Goal: Information Seeking & Learning: Learn about a topic

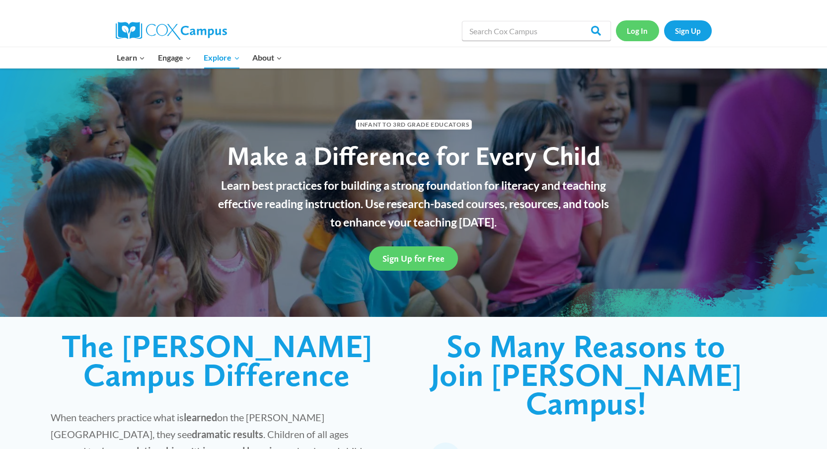
click at [640, 31] on link "Log In" at bounding box center [637, 30] width 43 height 20
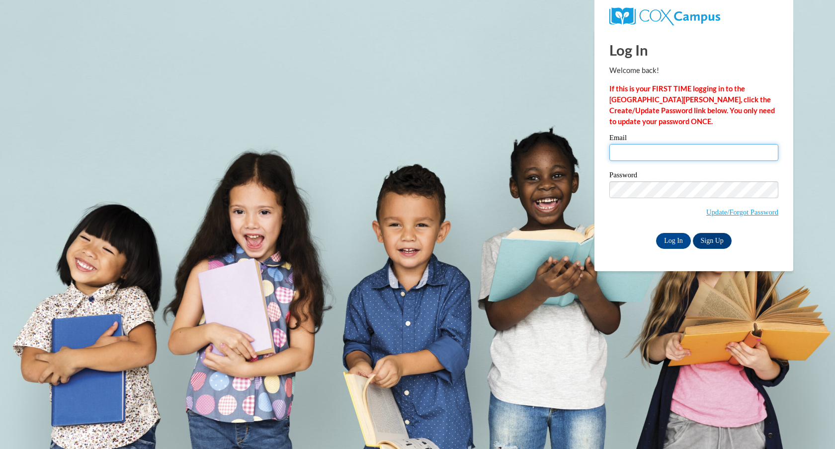
click at [653, 155] on input "Email" at bounding box center [693, 152] width 169 height 17
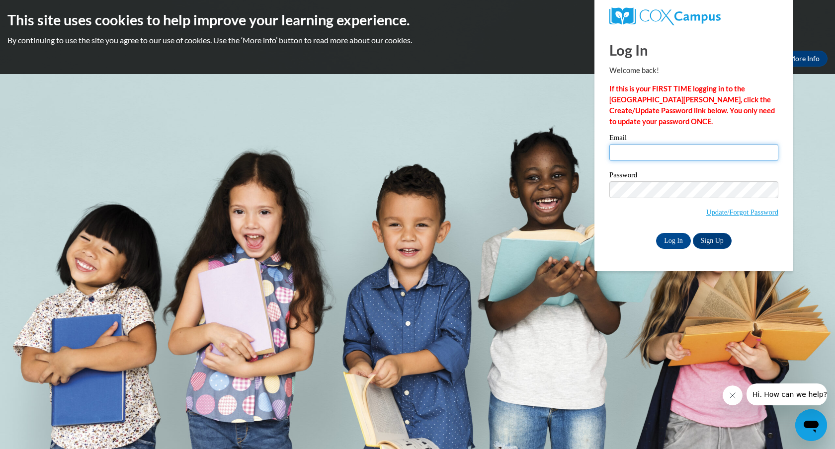
type input "e047507@muscogee.k12.ga.us"
click at [675, 238] on input "Log In" at bounding box center [673, 241] width 35 height 16
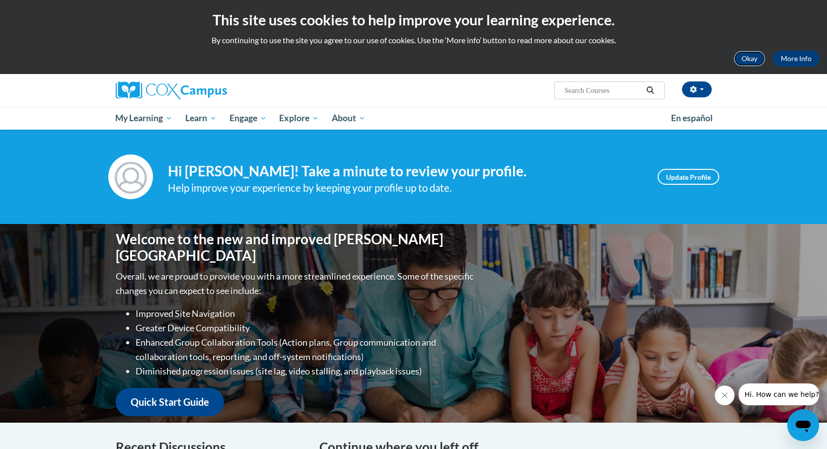
click at [742, 62] on button "Okay" at bounding box center [750, 59] width 32 height 16
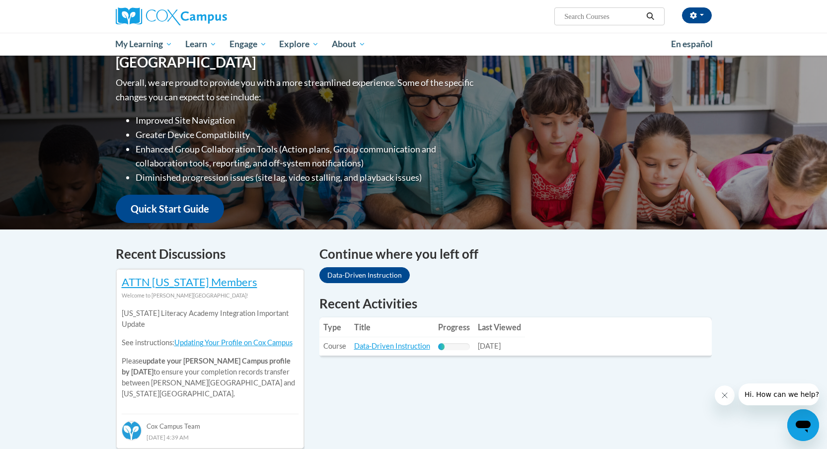
scroll to position [120, 0]
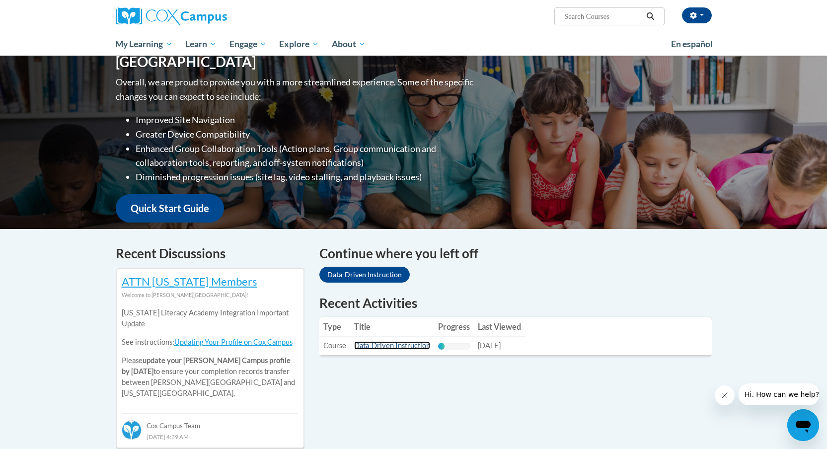
click at [399, 346] on link "Data-Driven Instruction" at bounding box center [392, 345] width 76 height 8
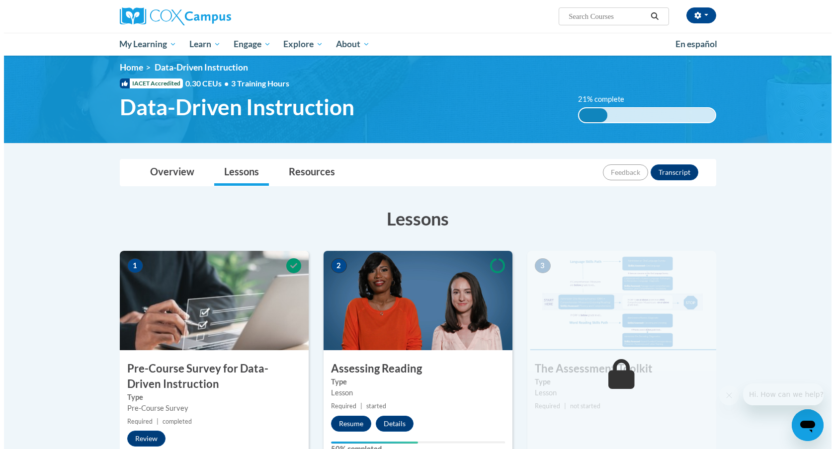
scroll to position [17, 0]
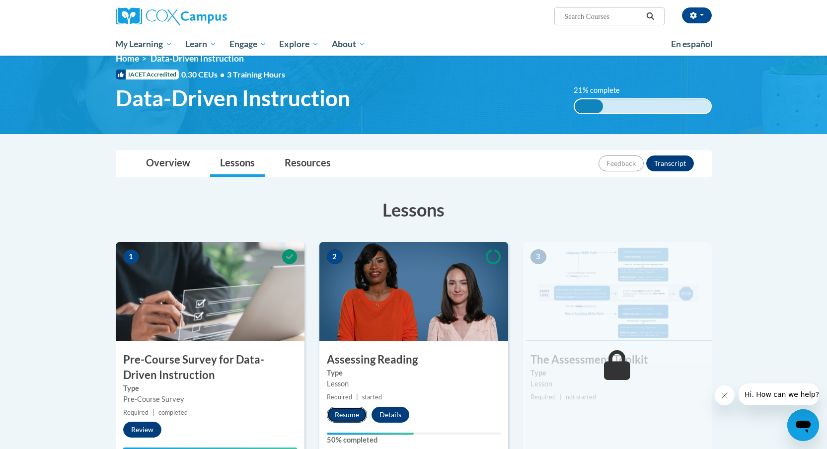
click at [353, 411] on button "Resume" at bounding box center [347, 415] width 40 height 16
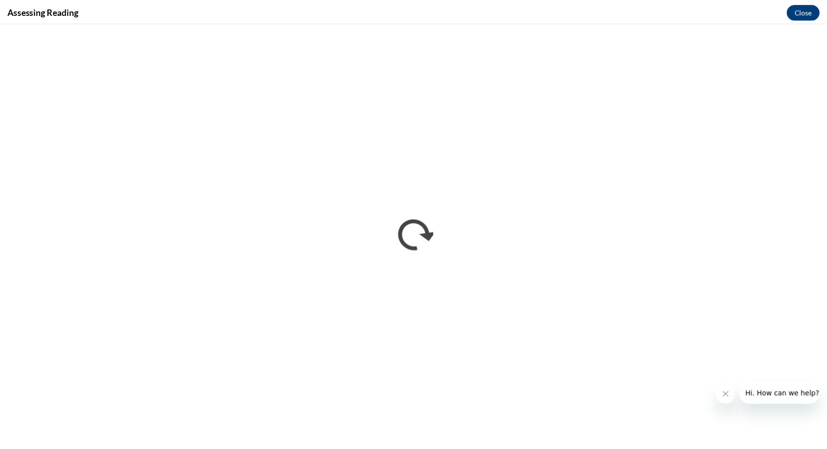
scroll to position [0, 0]
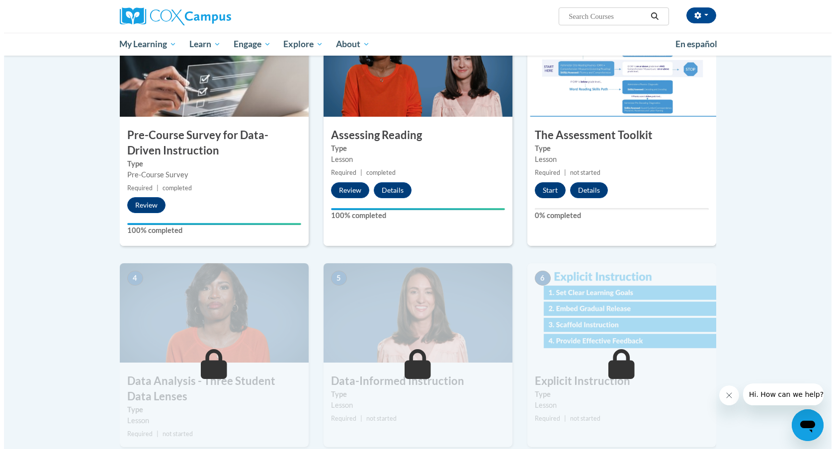
scroll to position [239, 0]
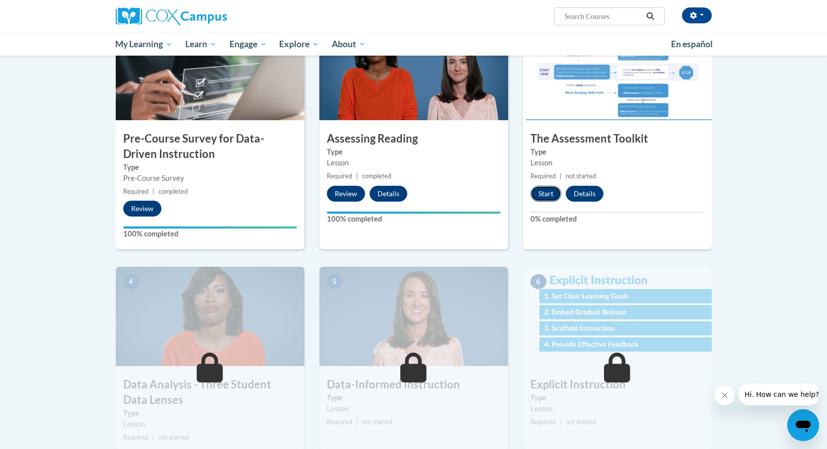
click at [546, 191] on button "Start" at bounding box center [546, 194] width 31 height 16
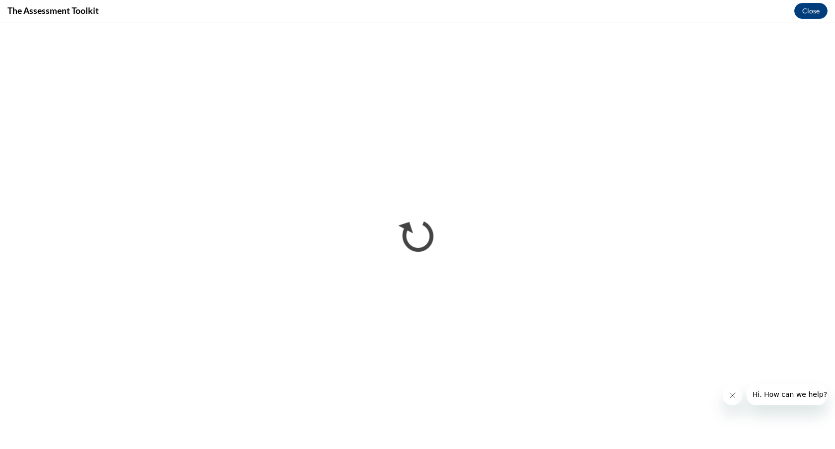
scroll to position [0, 0]
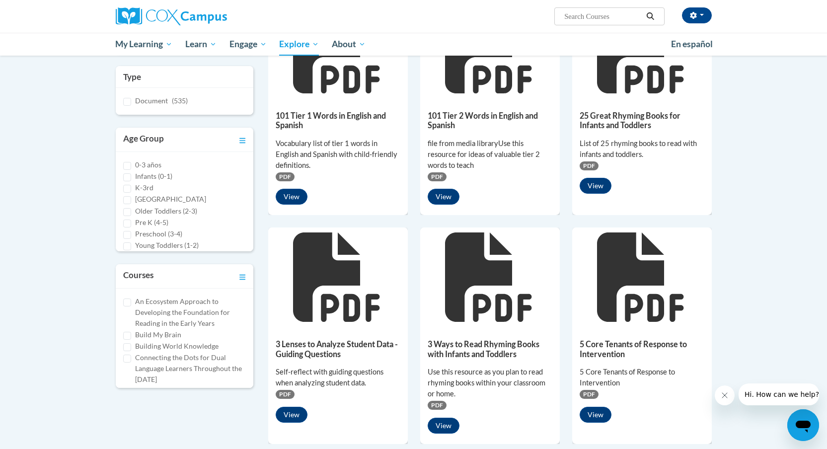
scroll to position [171, 0]
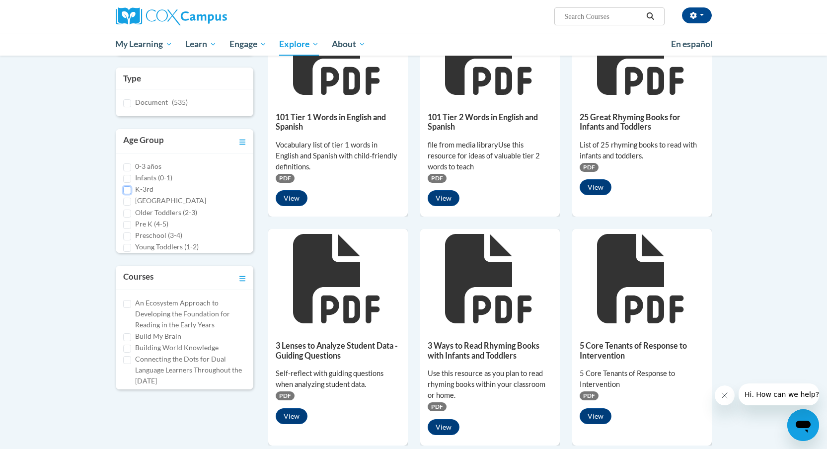
click at [127, 189] on input "K-3rd" at bounding box center [127, 190] width 8 height 8
checkbox input "true"
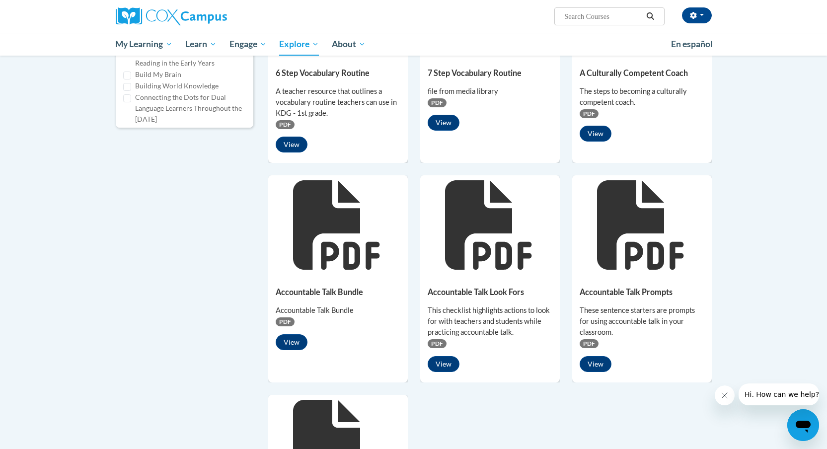
scroll to position [433, 0]
click at [292, 340] on button "View" at bounding box center [292, 343] width 32 height 16
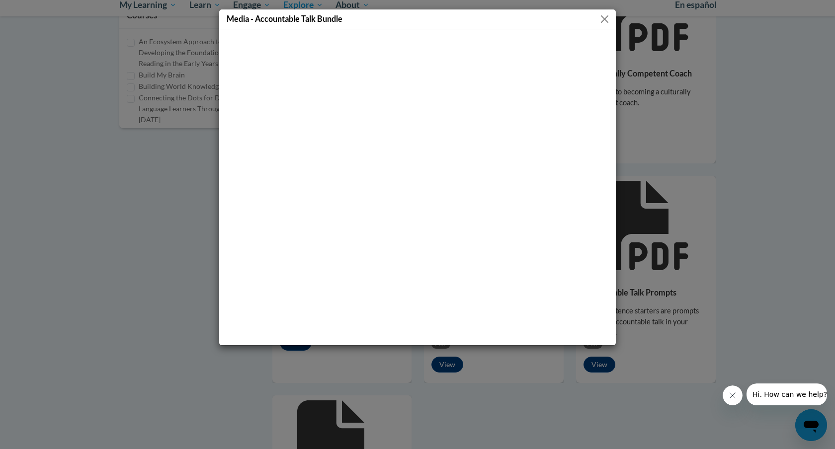
click at [605, 17] on button "Close" at bounding box center [604, 19] width 12 height 12
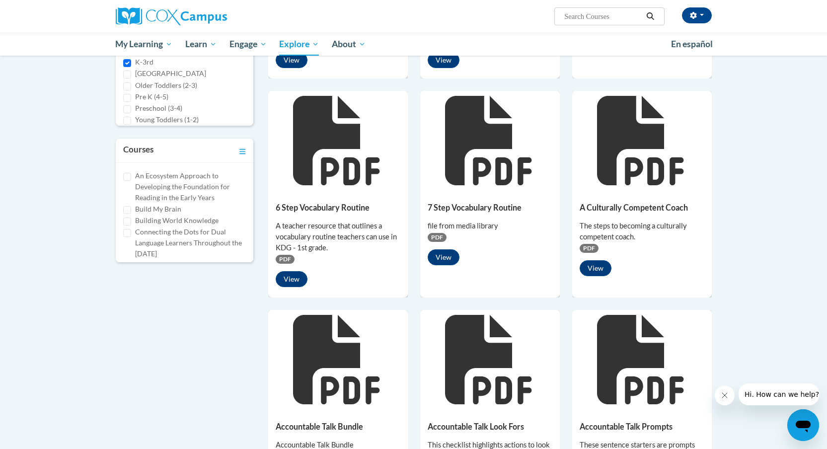
scroll to position [272, 0]
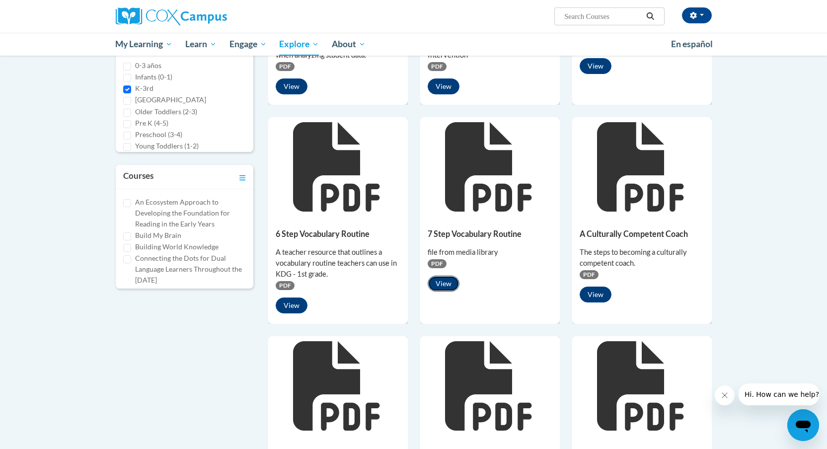
click at [451, 286] on button "View" at bounding box center [444, 284] width 32 height 16
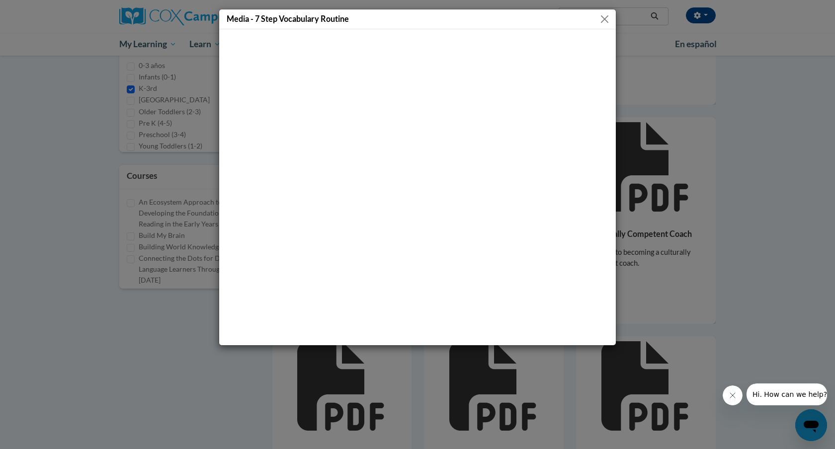
click at [606, 21] on button "Close" at bounding box center [604, 19] width 12 height 12
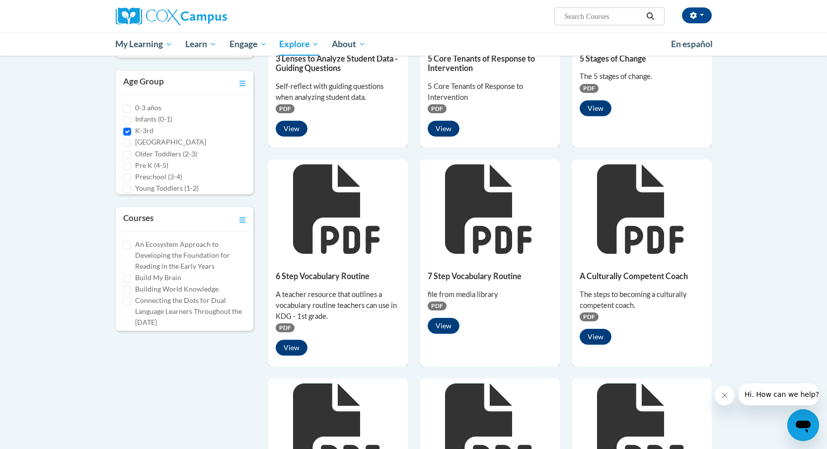
scroll to position [0, 0]
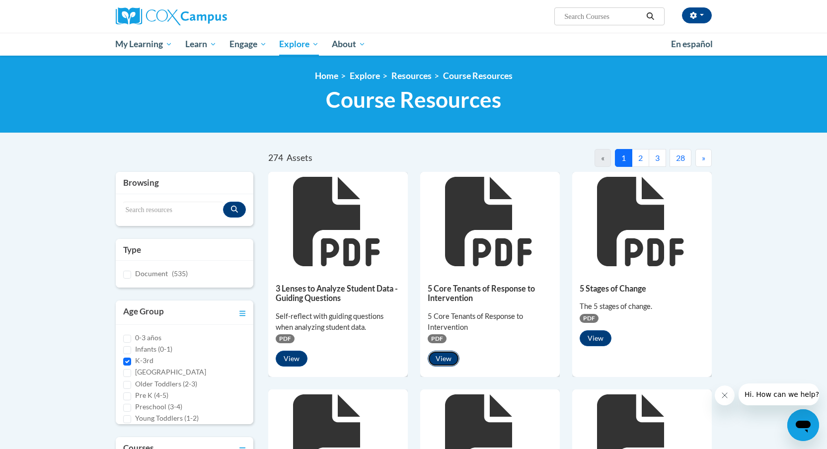
click at [446, 365] on button "View" at bounding box center [444, 359] width 32 height 16
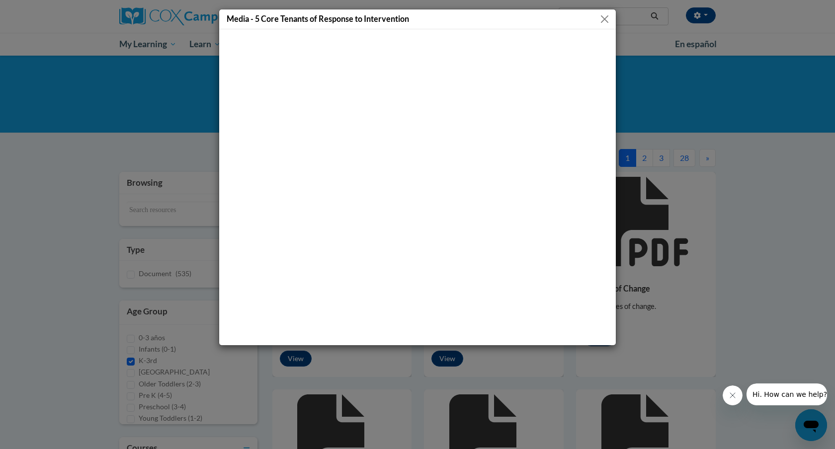
click at [602, 17] on button "Close" at bounding box center [604, 19] width 12 height 12
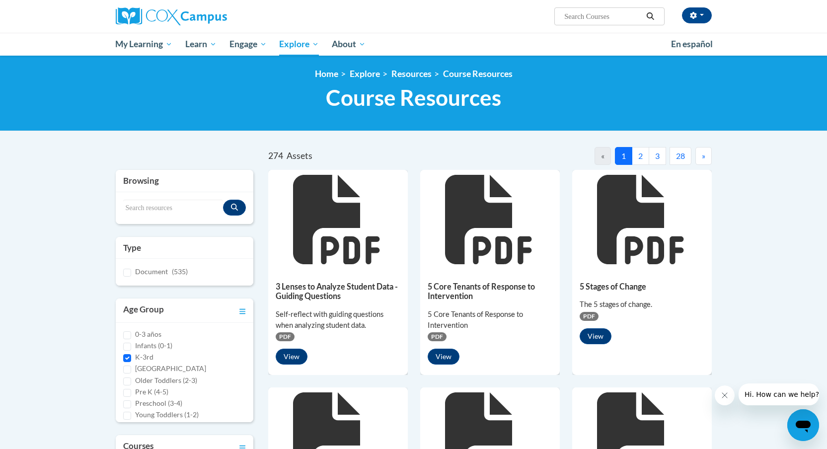
scroll to position [2, 0]
click at [131, 272] on div "Document (535)" at bounding box center [184, 271] width 123 height 11
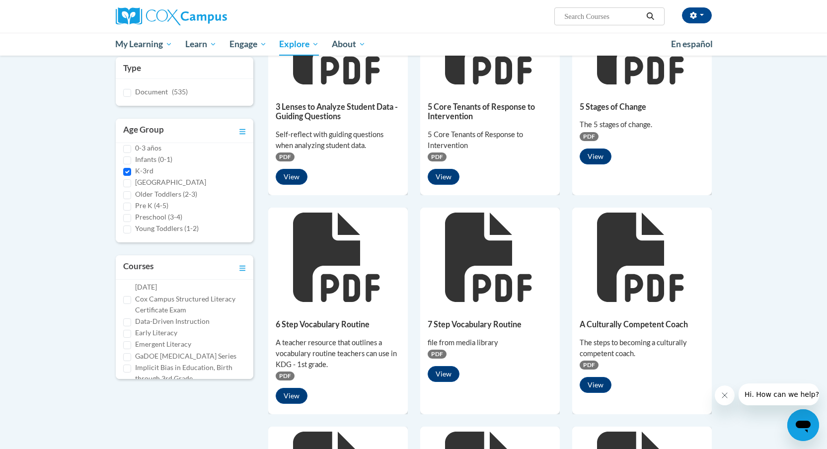
scroll to position [84, 0]
click at [131, 333] on input "Early Literacy" at bounding box center [127, 333] width 8 height 8
checkbox input "true"
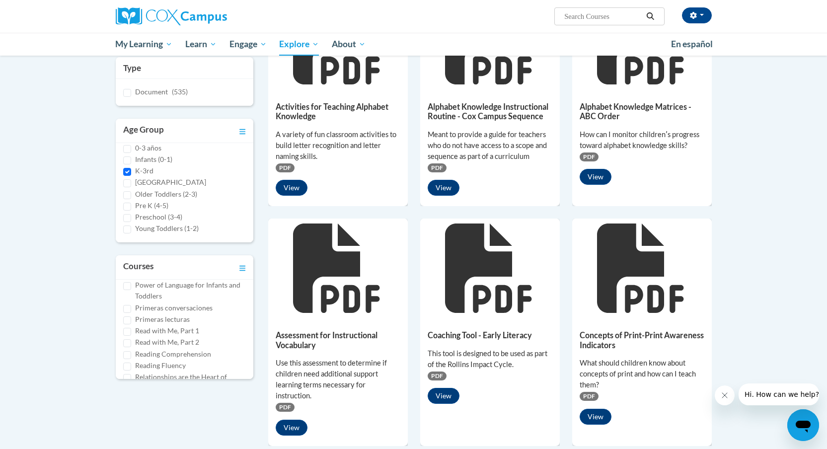
scroll to position [472, 0]
click at [127, 315] on input "Reading Fluency" at bounding box center [127, 319] width 8 height 8
checkbox input "true"
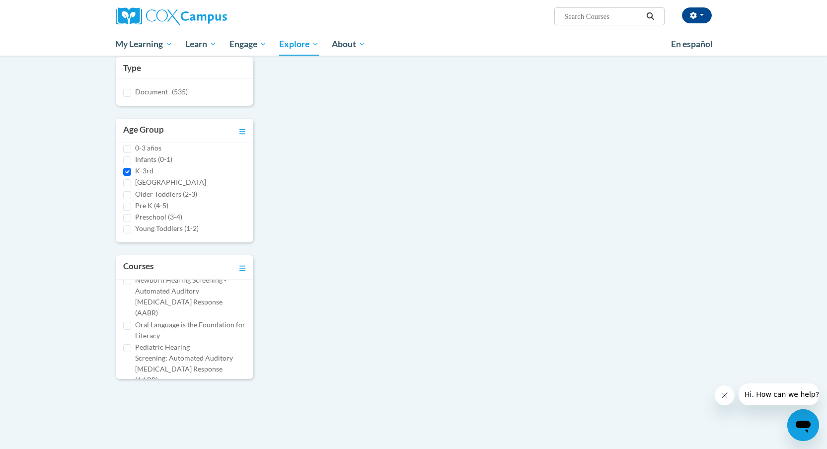
scroll to position [88, 0]
click at [128, 329] on input "Early Literacy" at bounding box center [127, 330] width 8 height 8
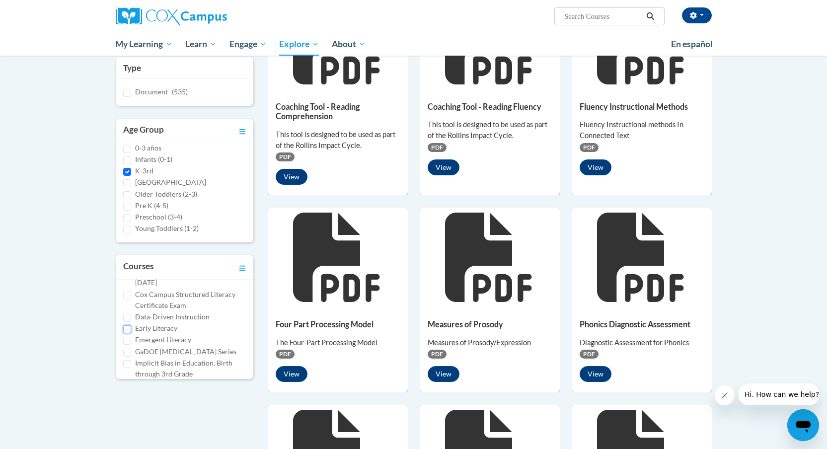
click at [127, 328] on input "Early Literacy" at bounding box center [127, 330] width 8 height 8
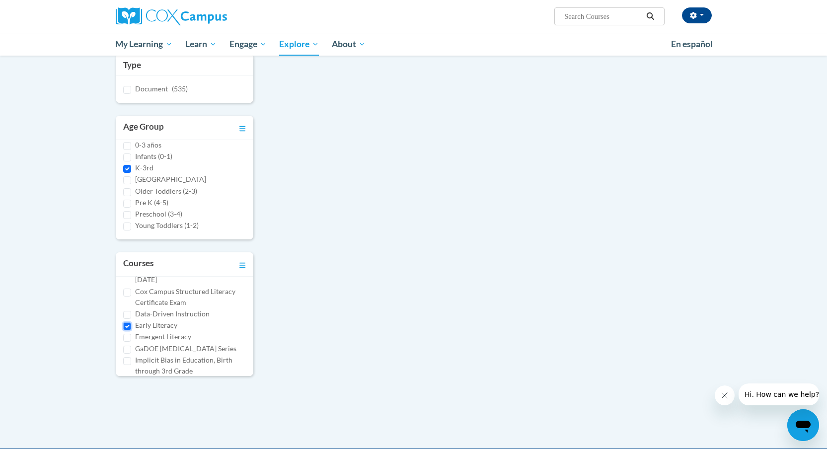
scroll to position [341, 0]
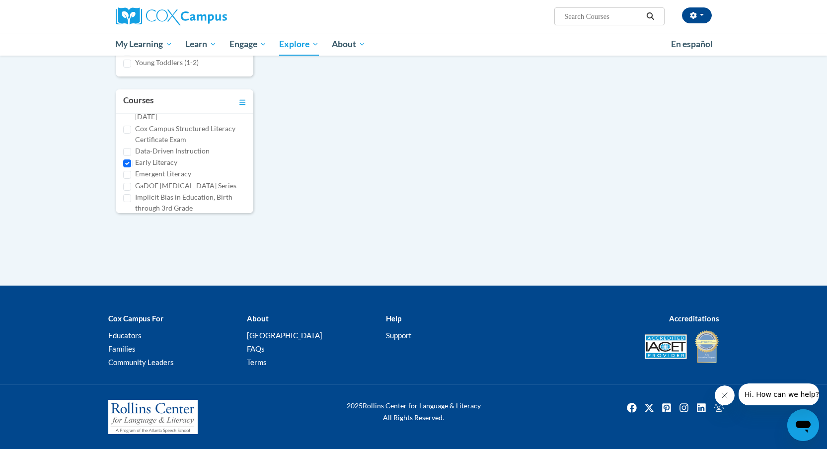
click at [132, 164] on div "Early Literacy" at bounding box center [184, 162] width 123 height 11
click at [127, 162] on input "Early Literacy" at bounding box center [127, 164] width 8 height 8
checkbox input "false"
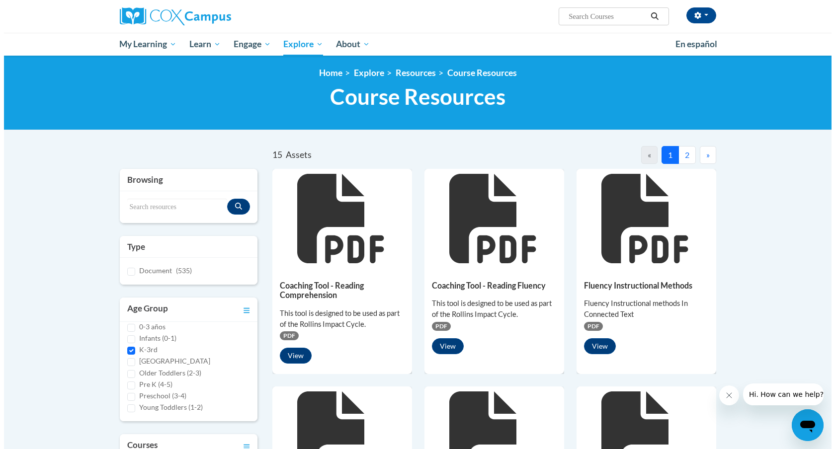
scroll to position [0, 0]
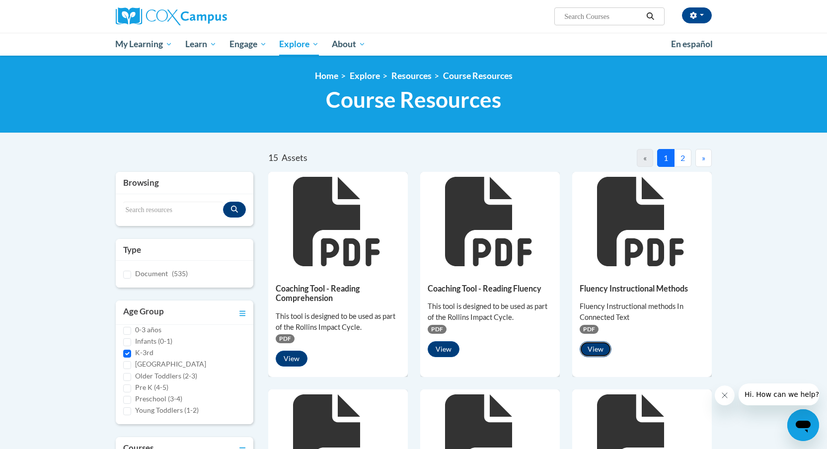
click at [591, 348] on button "View" at bounding box center [596, 349] width 32 height 16
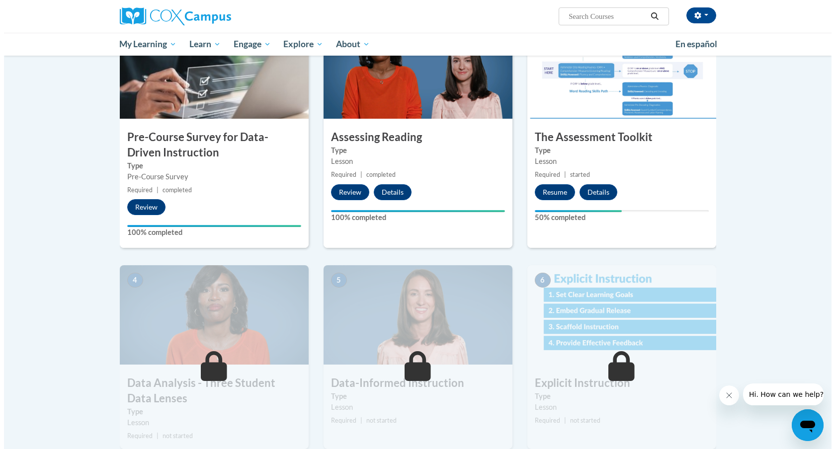
scroll to position [241, 0]
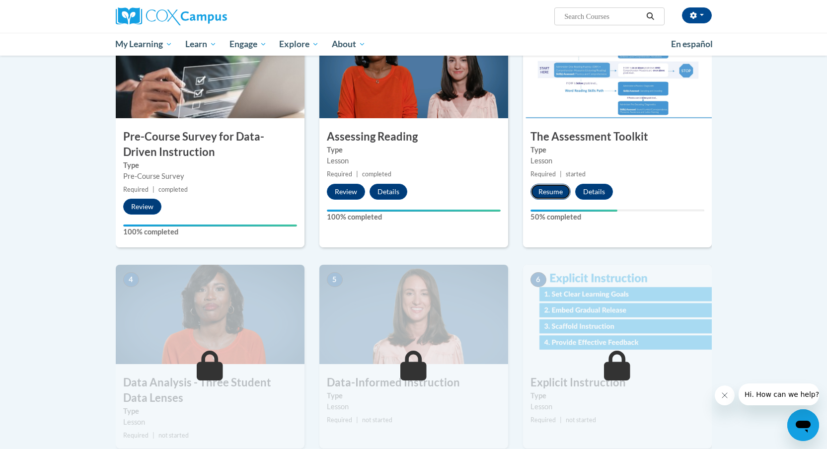
click at [562, 192] on button "Resume" at bounding box center [551, 192] width 40 height 16
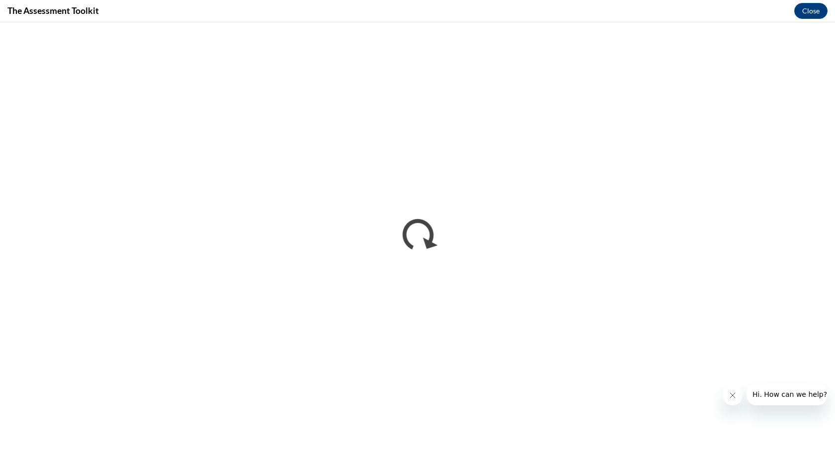
scroll to position [0, 0]
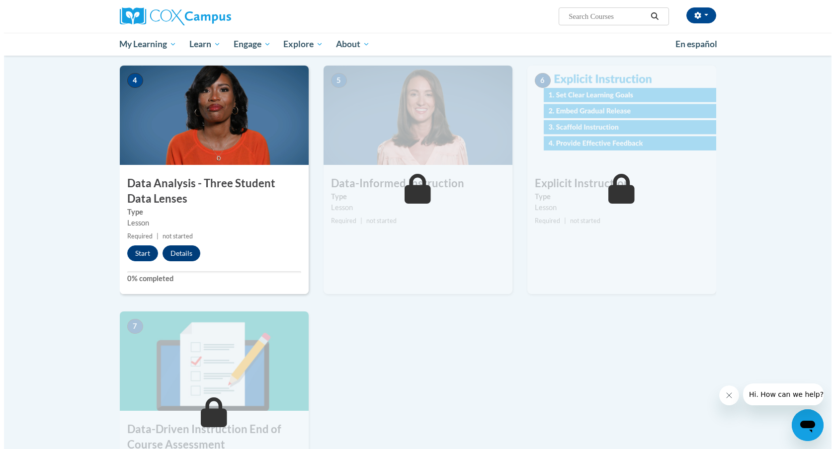
scroll to position [434, 0]
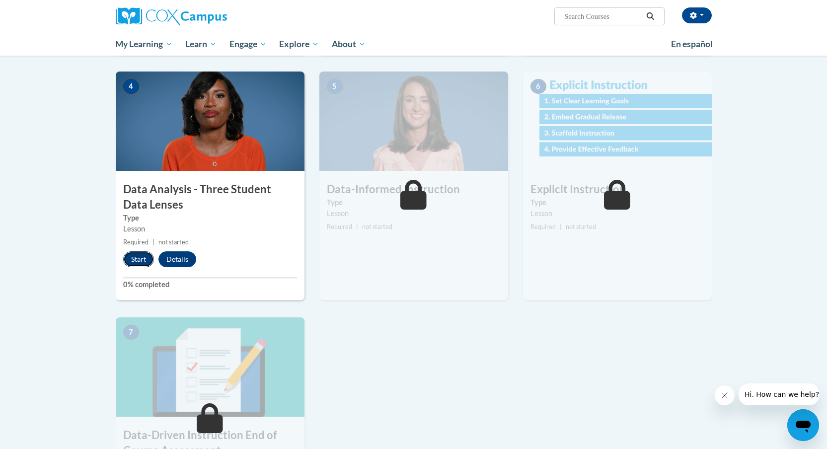
click at [146, 260] on button "Start" at bounding box center [138, 259] width 31 height 16
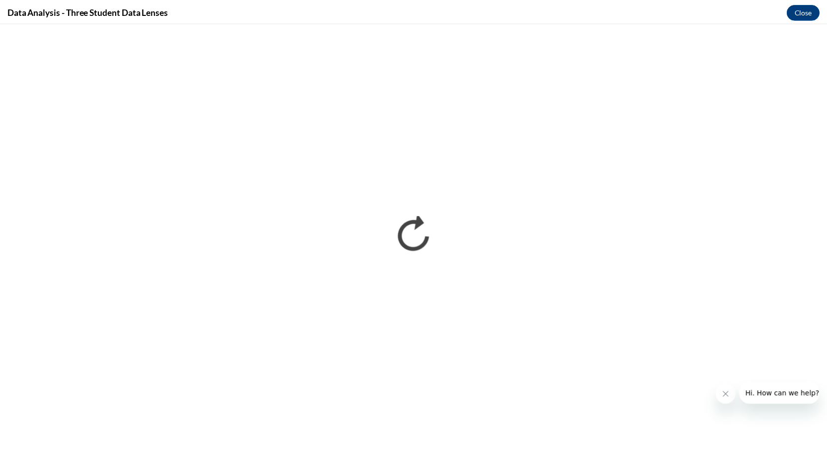
scroll to position [0, 0]
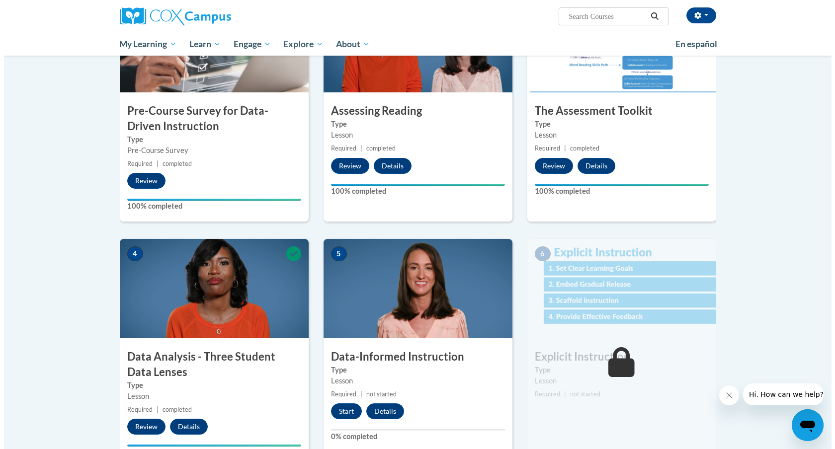
scroll to position [274, 0]
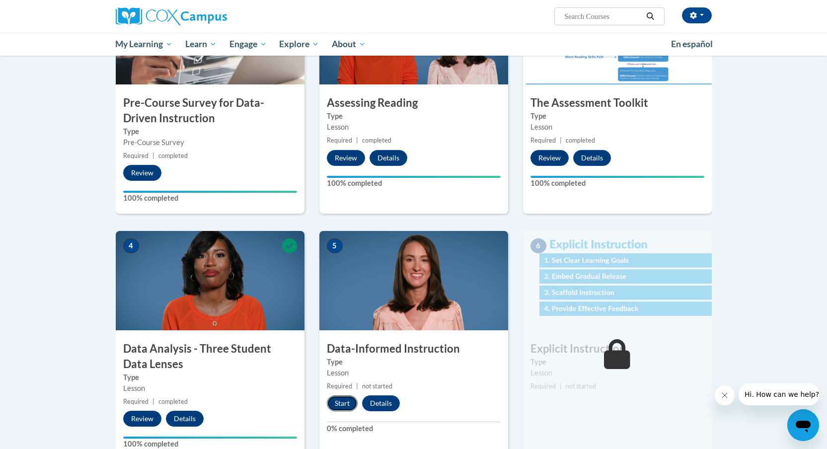
click at [340, 405] on button "Start" at bounding box center [342, 404] width 31 height 16
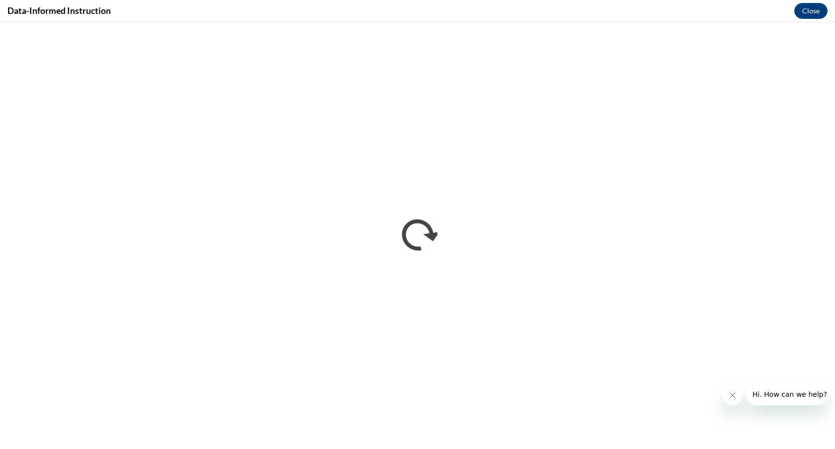
scroll to position [0, 0]
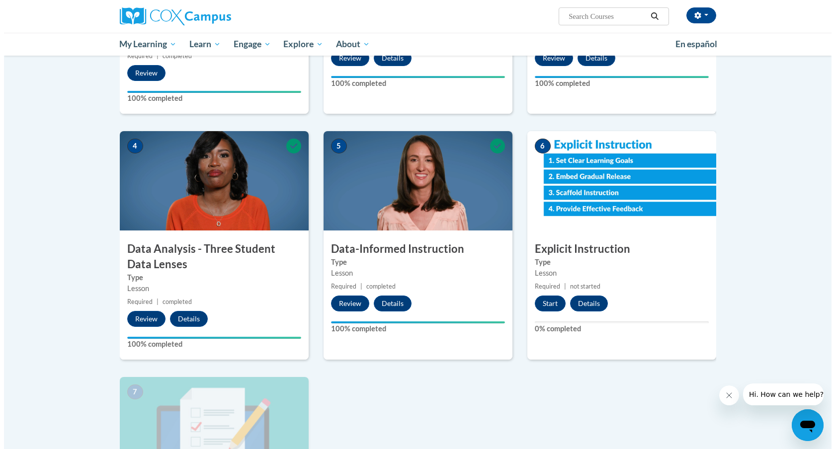
scroll to position [358, 0]
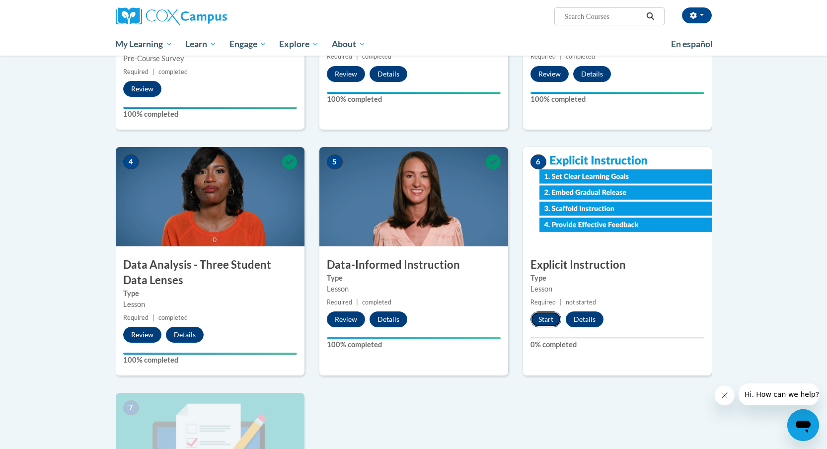
click at [551, 318] on button "Start" at bounding box center [546, 320] width 31 height 16
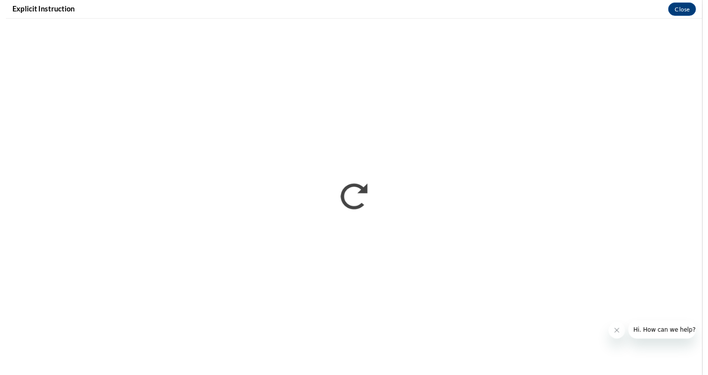
scroll to position [0, 0]
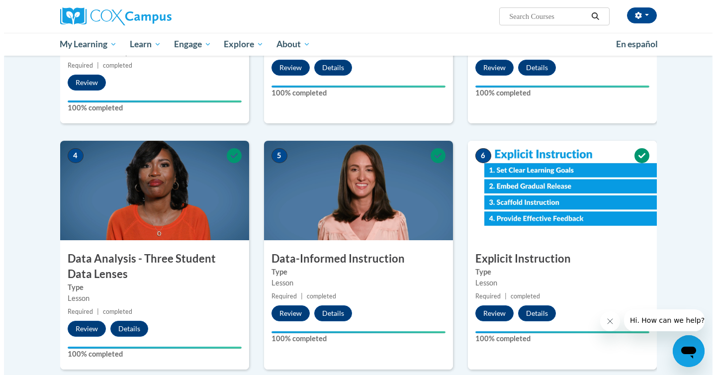
scroll to position [730, 0]
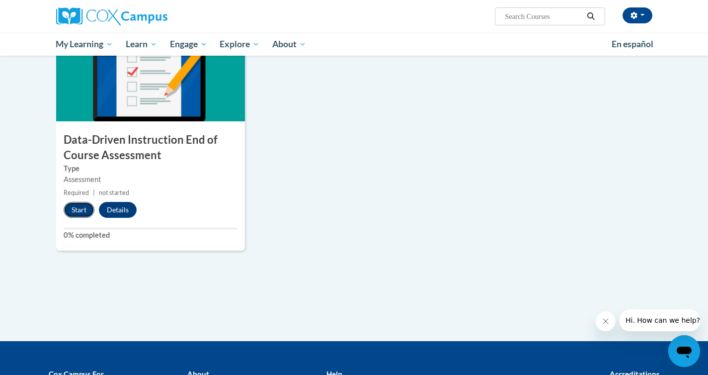
click at [74, 207] on button "Start" at bounding box center [79, 210] width 31 height 16
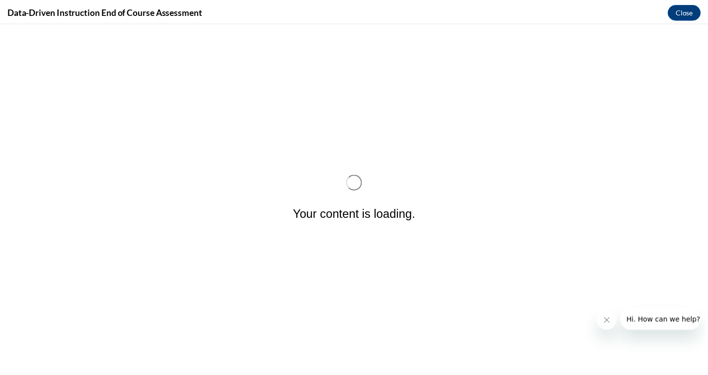
scroll to position [0, 0]
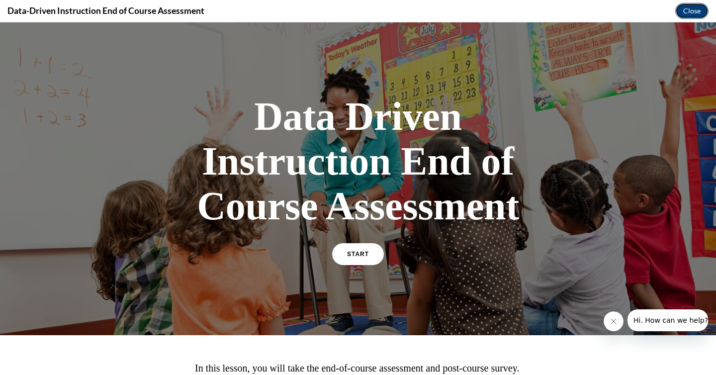
click at [696, 14] on button "Close" at bounding box center [691, 11] width 33 height 16
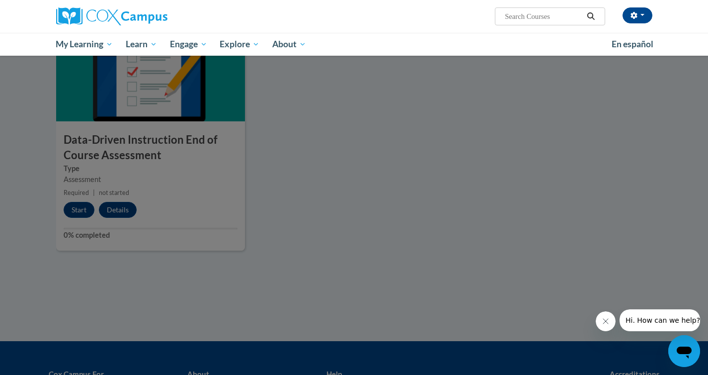
click at [72, 214] on div at bounding box center [354, 187] width 708 height 375
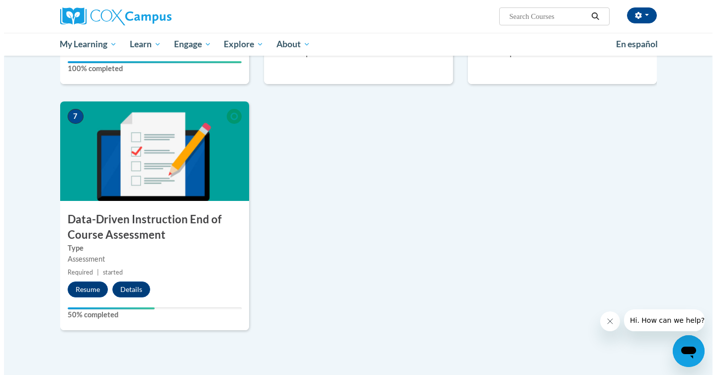
scroll to position [658, 0]
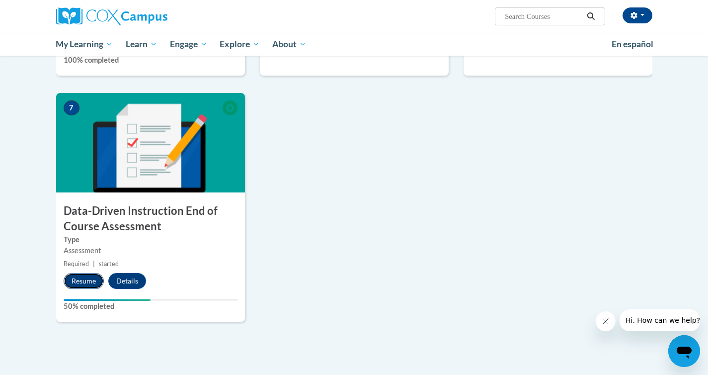
click at [79, 279] on button "Resume" at bounding box center [84, 281] width 40 height 16
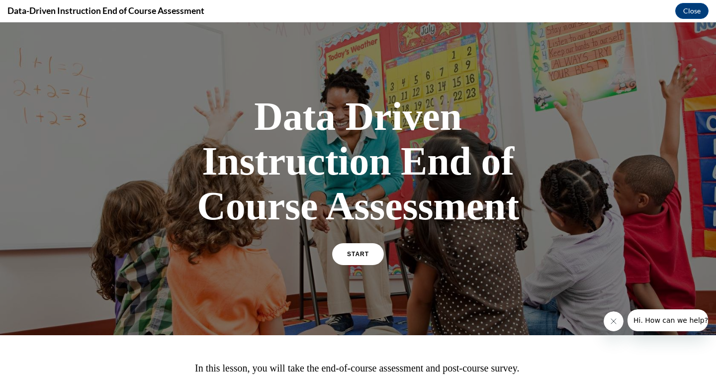
scroll to position [119, 0]
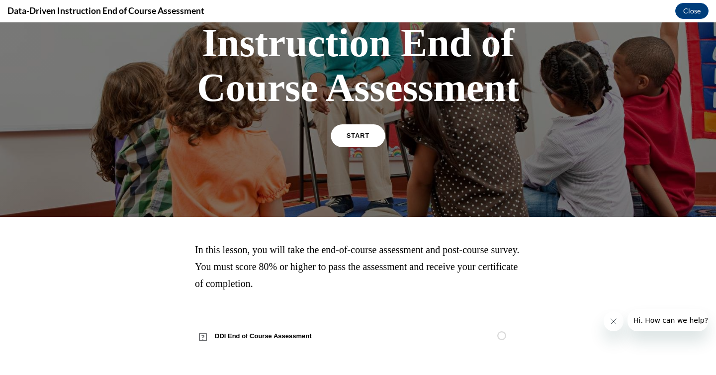
click at [368, 134] on link "START" at bounding box center [357, 135] width 54 height 23
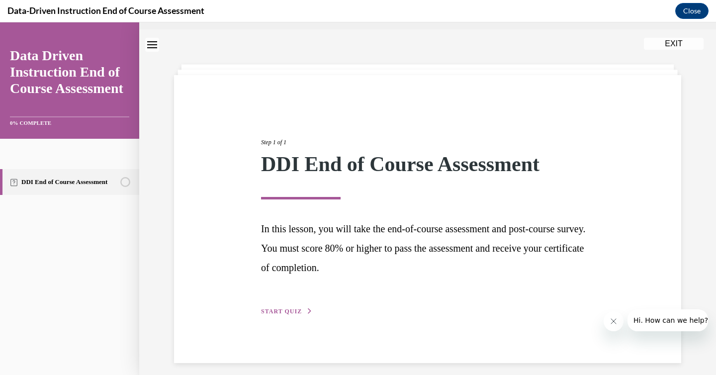
scroll to position [31, 0]
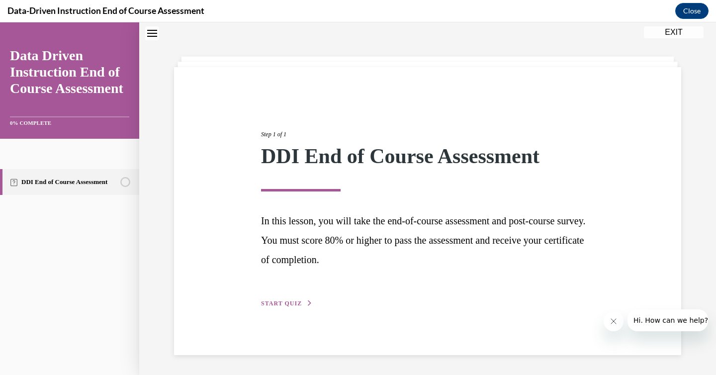
click at [290, 300] on span "START QUIZ" at bounding box center [281, 303] width 41 height 7
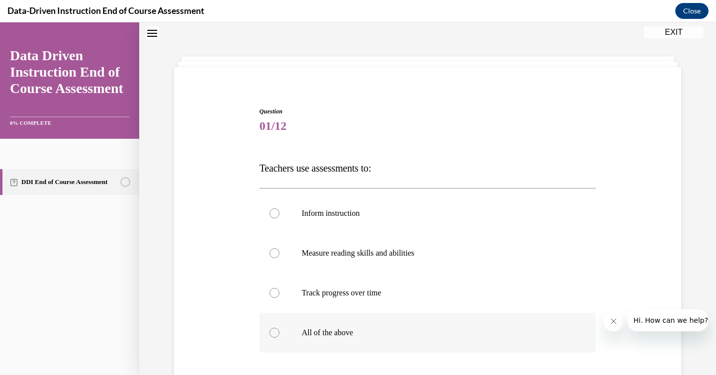
click at [319, 324] on label "All of the above" at bounding box center [427, 333] width 336 height 40
click at [279, 328] on input "All of the above" at bounding box center [274, 333] width 10 height 10
radio input "true"
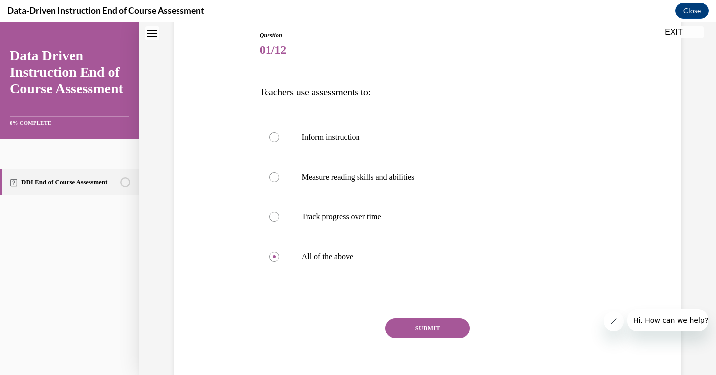
click at [406, 329] on button "SUBMIT" at bounding box center [427, 328] width 84 height 20
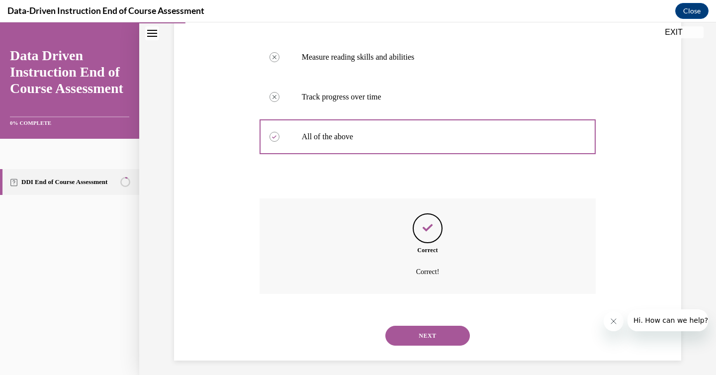
scroll to position [233, 0]
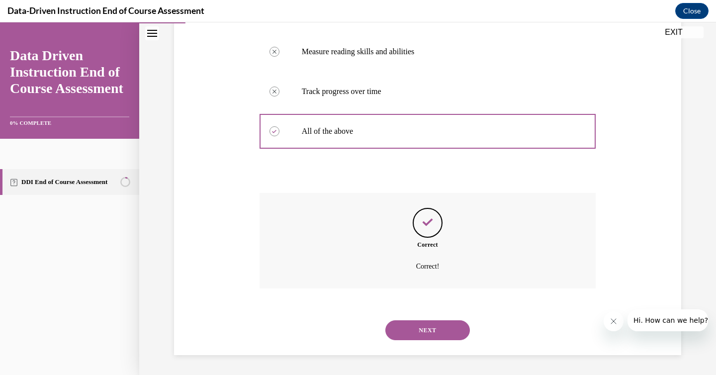
click at [406, 329] on button "NEXT" at bounding box center [427, 330] width 84 height 20
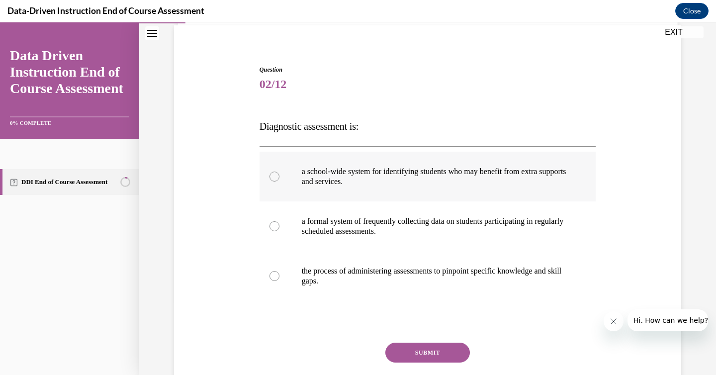
scroll to position [74, 0]
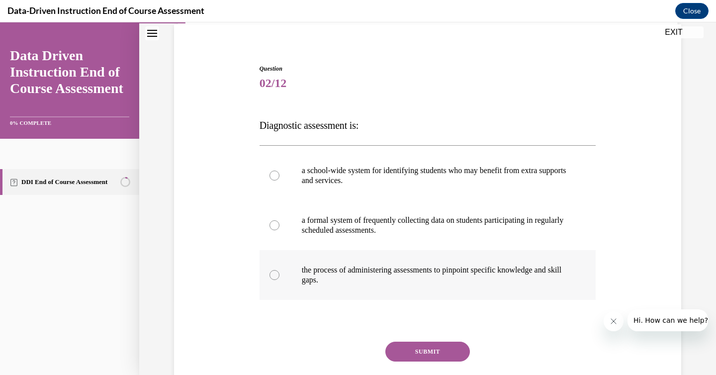
click at [467, 280] on p "the process of administering assessments to pinpoint specific knowledge and ski…" at bounding box center [436, 275] width 269 height 20
click at [279, 280] on input "the process of administering assessments to pinpoint specific knowledge and ski…" at bounding box center [274, 275] width 10 height 10
radio input "true"
click at [404, 347] on button "SUBMIT" at bounding box center [427, 351] width 84 height 20
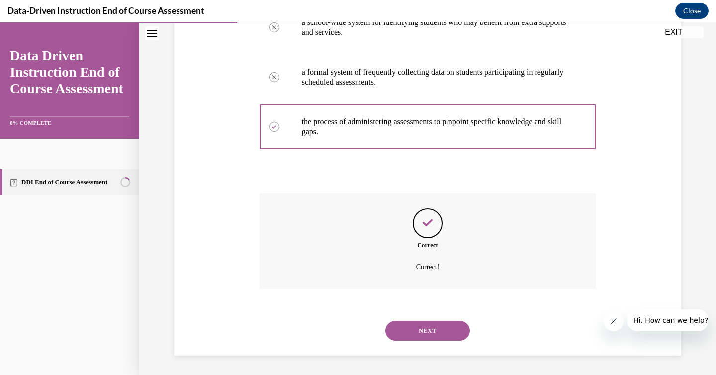
scroll to position [223, 0]
click at [412, 330] on button "NEXT" at bounding box center [427, 330] width 84 height 20
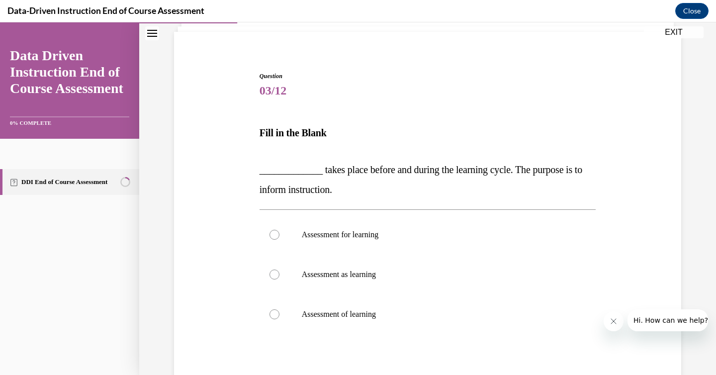
scroll to position [71, 0]
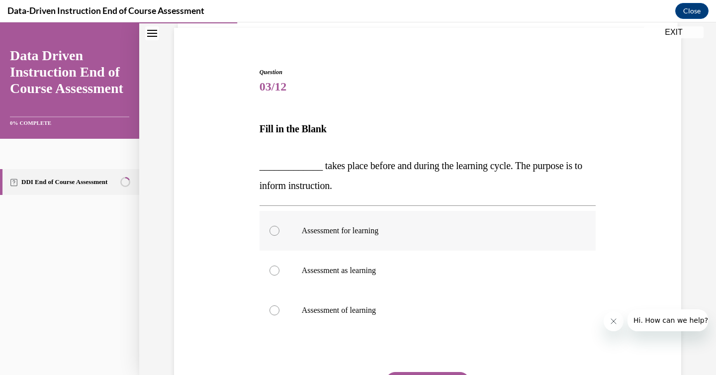
click at [364, 226] on p "Assessment for learning" at bounding box center [436, 231] width 269 height 10
click at [279, 226] on input "Assessment for learning" at bounding box center [274, 231] width 10 height 10
radio input "true"
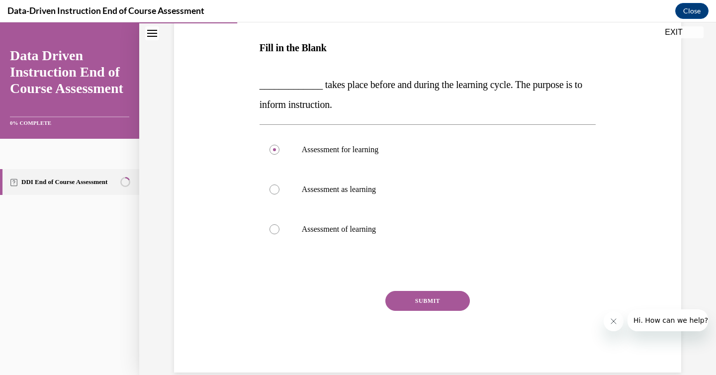
click at [419, 305] on button "SUBMIT" at bounding box center [427, 301] width 84 height 20
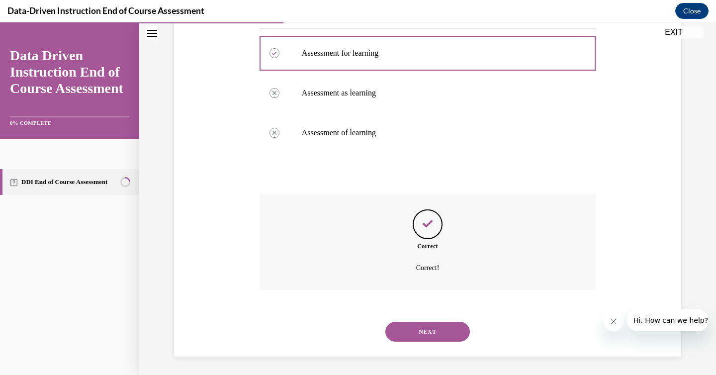
scroll to position [249, 0]
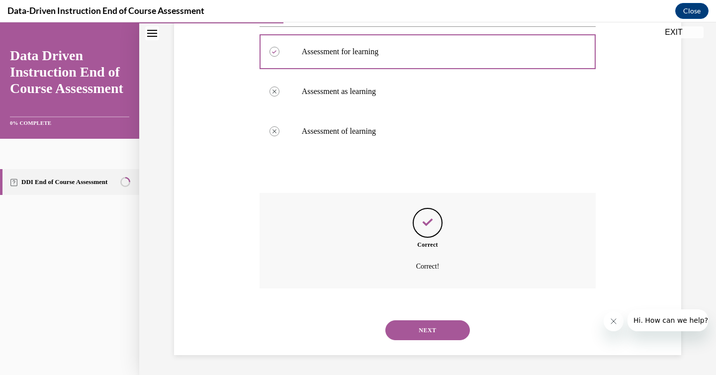
click at [416, 324] on button "NEXT" at bounding box center [427, 330] width 84 height 20
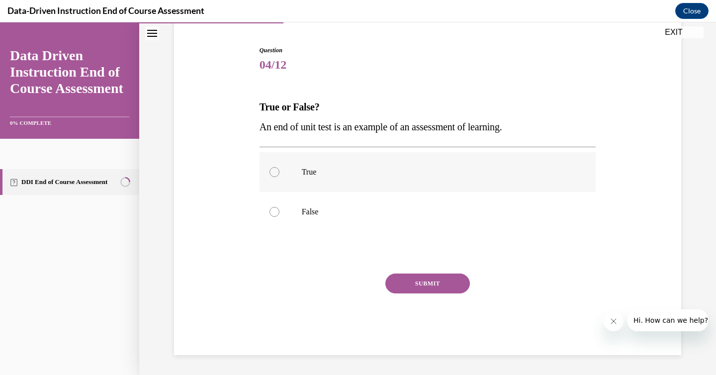
click at [315, 182] on label "True" at bounding box center [427, 172] width 336 height 40
click at [279, 177] on input "True" at bounding box center [274, 172] width 10 height 10
radio input "true"
click at [393, 284] on button "SUBMIT" at bounding box center [427, 283] width 84 height 20
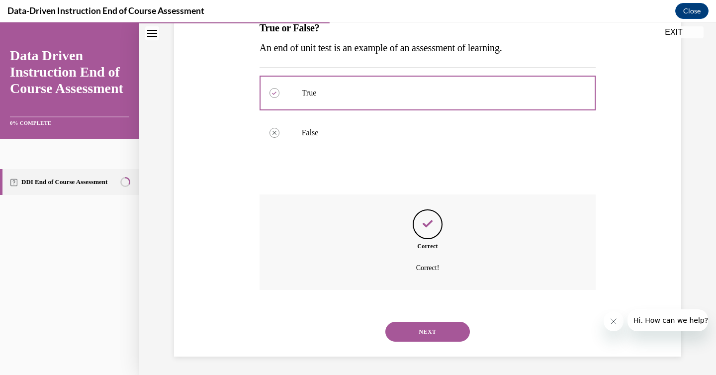
scroll to position [173, 0]
click at [409, 336] on button "NEXT" at bounding box center [427, 330] width 84 height 20
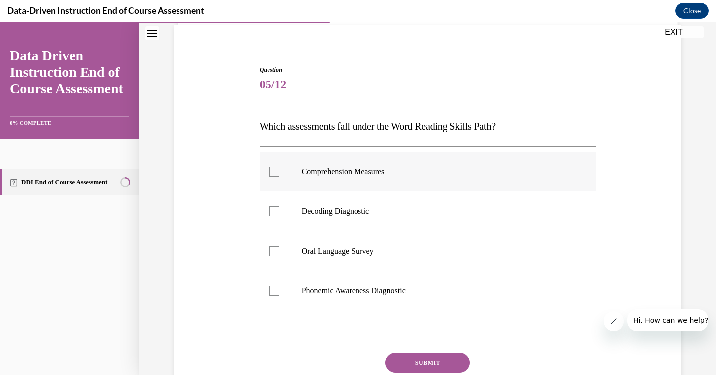
scroll to position [79, 0]
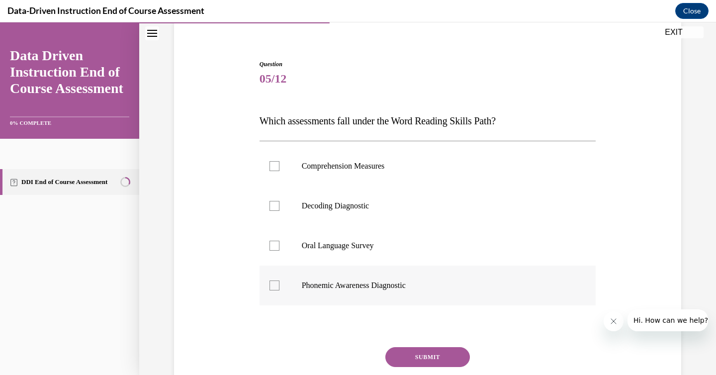
click at [353, 291] on label "Phonemic Awareness Diagnostic" at bounding box center [427, 285] width 336 height 40
click at [279, 290] on input "Phonemic Awareness Diagnostic" at bounding box center [274, 285] width 10 height 10
checkbox input "true"
click at [356, 209] on p "Decoding Diagnostic" at bounding box center [436, 206] width 269 height 10
click at [279, 209] on input "Decoding Diagnostic" at bounding box center [274, 206] width 10 height 10
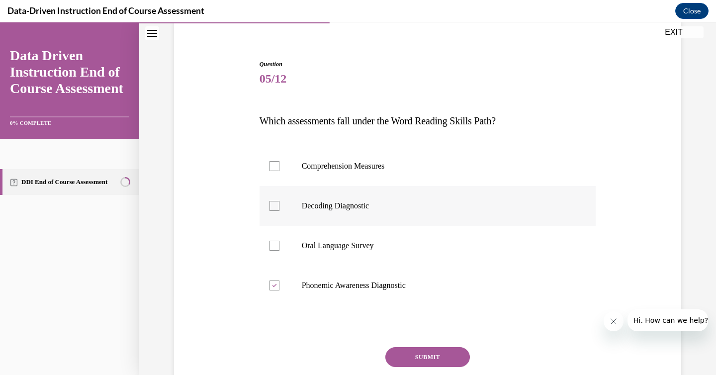
checkbox input "true"
click at [371, 171] on label "Comprehension Measures" at bounding box center [427, 166] width 336 height 40
click at [279, 171] on input "Comprehension Measures" at bounding box center [274, 166] width 10 height 10
checkbox input "true"
click at [417, 359] on button "SUBMIT" at bounding box center [427, 357] width 84 height 20
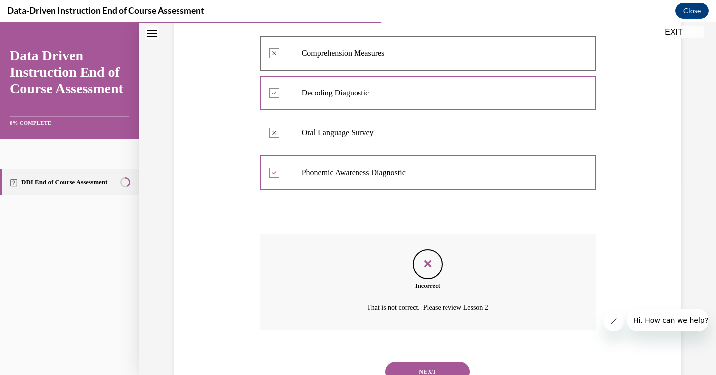
scroll to position [233, 0]
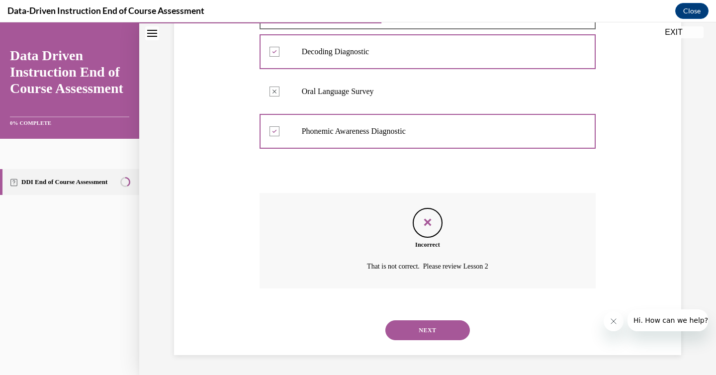
click at [414, 325] on button "NEXT" at bounding box center [427, 330] width 84 height 20
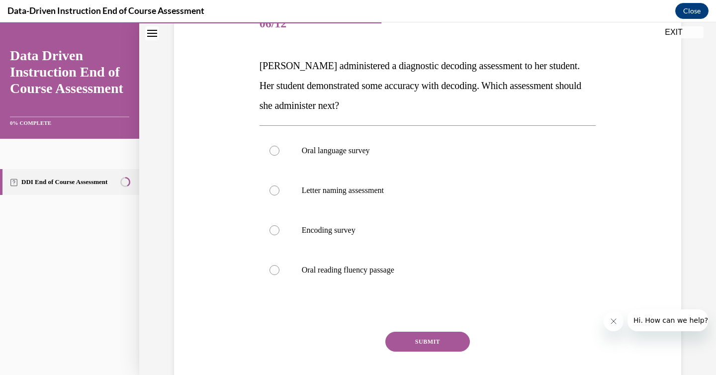
scroll to position [135, 0]
click at [352, 227] on p "Encoding survey" at bounding box center [436, 229] width 269 height 10
click at [279, 227] on input "Encoding survey" at bounding box center [274, 229] width 10 height 10
radio input "true"
click at [419, 337] on button "SUBMIT" at bounding box center [427, 340] width 84 height 20
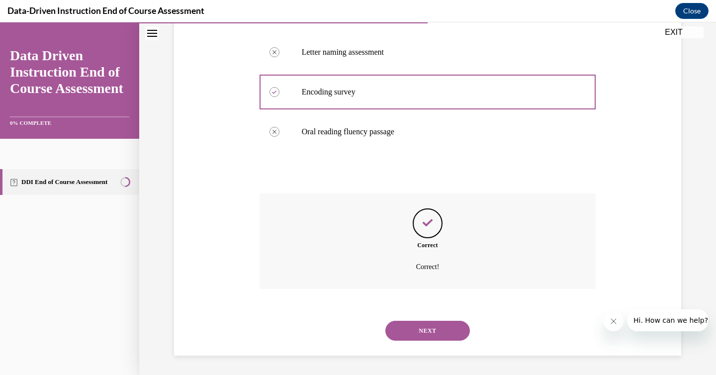
scroll to position [272, 0]
click at [417, 337] on button "NEXT" at bounding box center [427, 330] width 84 height 20
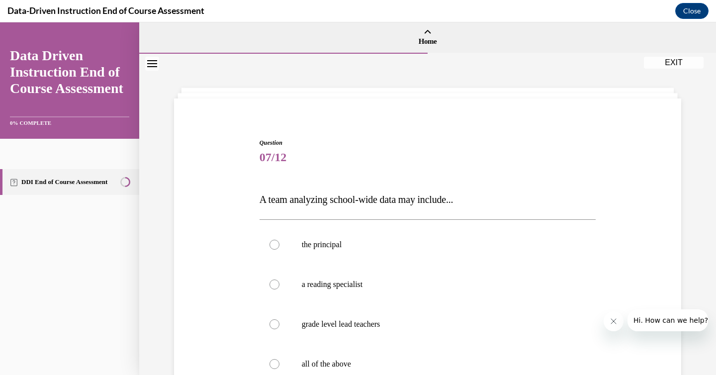
scroll to position [152, 0]
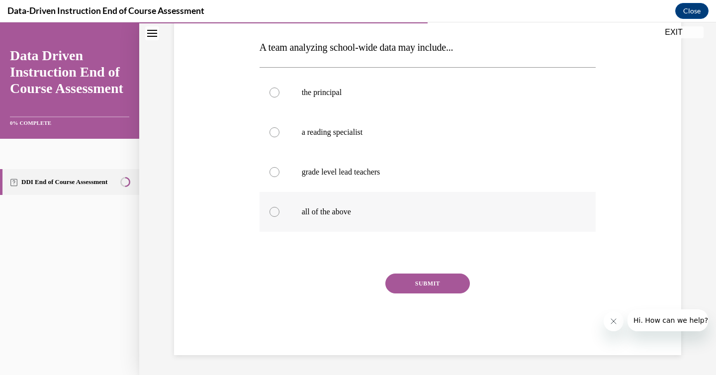
click at [349, 199] on label "all of the above" at bounding box center [427, 212] width 336 height 40
click at [279, 207] on input "all of the above" at bounding box center [274, 212] width 10 height 10
radio input "true"
click at [429, 283] on button "SUBMIT" at bounding box center [427, 283] width 84 height 20
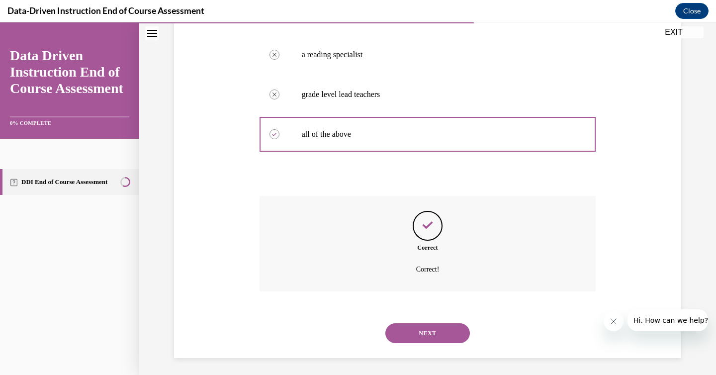
scroll to position [233, 0]
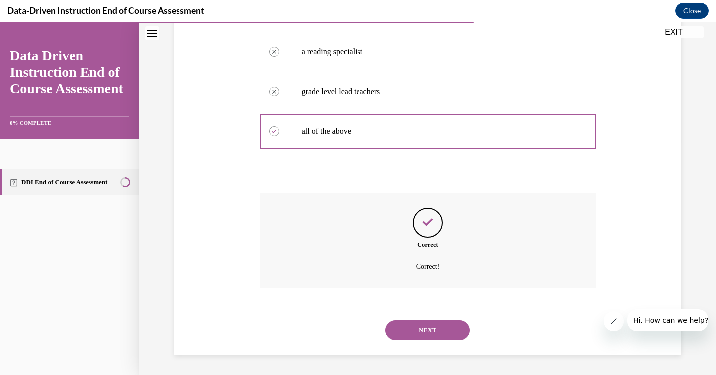
click at [430, 325] on button "NEXT" at bounding box center [427, 330] width 84 height 20
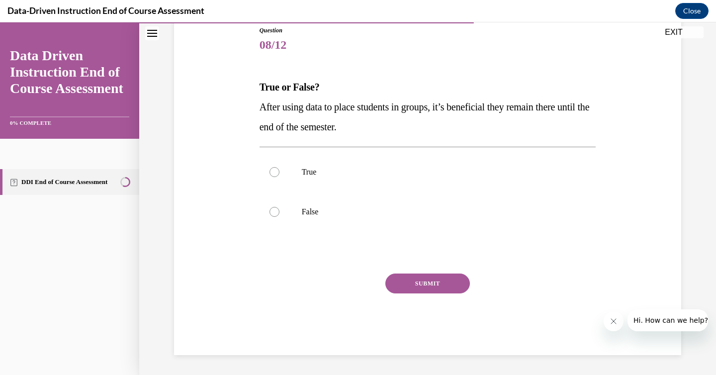
scroll to position [110, 0]
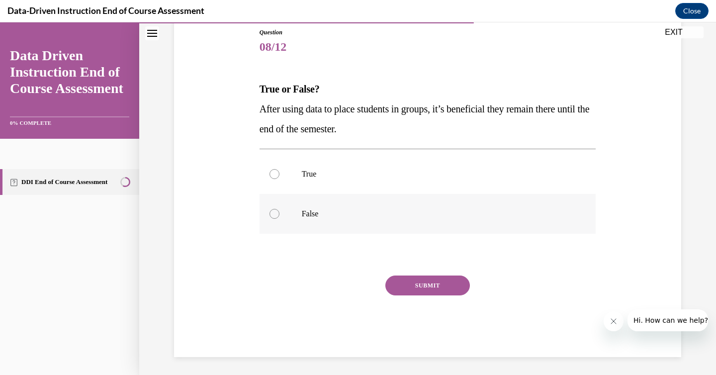
click at [392, 196] on label "False" at bounding box center [427, 214] width 336 height 40
click at [279, 209] on input "False" at bounding box center [274, 214] width 10 height 10
radio input "true"
click at [410, 288] on button "SUBMIT" at bounding box center [427, 285] width 84 height 20
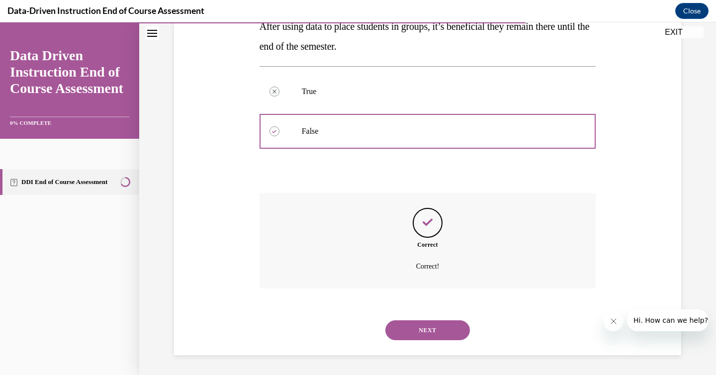
click at [425, 335] on button "NEXT" at bounding box center [427, 330] width 84 height 20
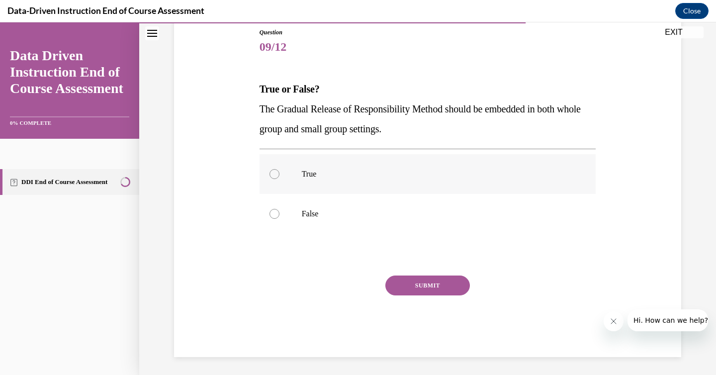
click at [345, 181] on label "True" at bounding box center [427, 174] width 336 height 40
click at [279, 179] on input "True" at bounding box center [274, 174] width 10 height 10
radio input "true"
click at [412, 289] on button "SUBMIT" at bounding box center [427, 285] width 84 height 20
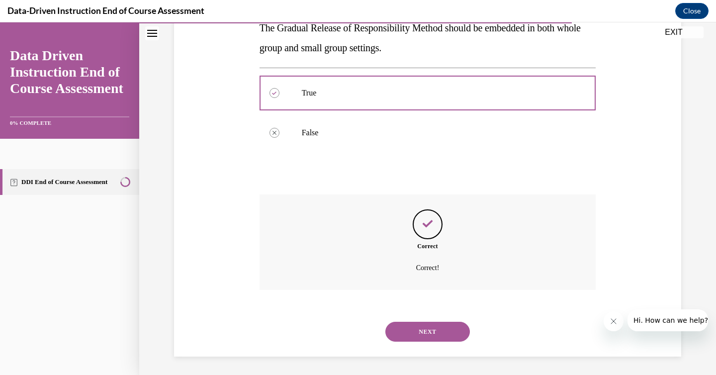
scroll to position [193, 0]
click at [414, 327] on button "NEXT" at bounding box center [427, 330] width 84 height 20
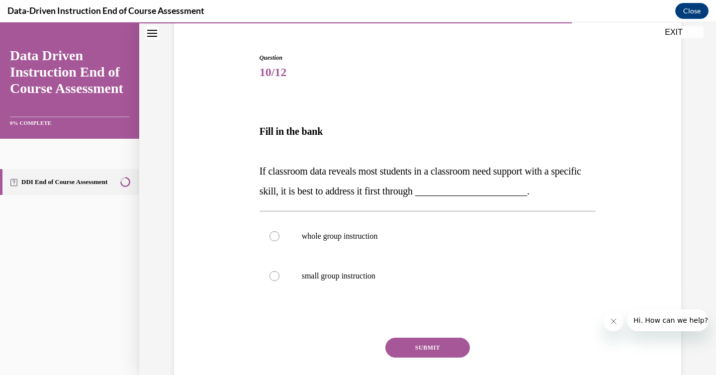
scroll to position [87, 0]
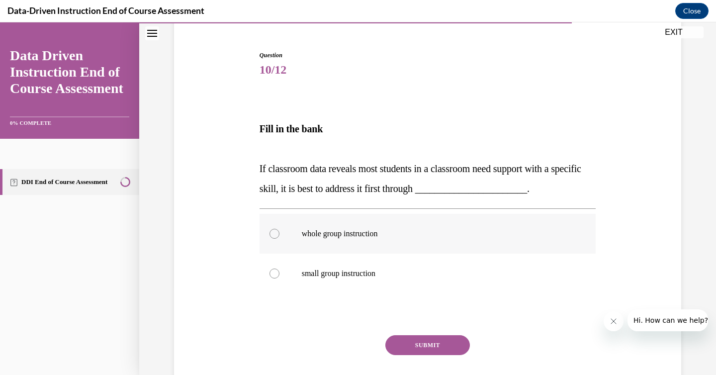
click at [372, 226] on label "whole group instruction" at bounding box center [427, 234] width 336 height 40
click at [279, 229] on input "whole group instruction" at bounding box center [274, 234] width 10 height 10
radio input "true"
click at [408, 339] on button "SUBMIT" at bounding box center [427, 345] width 84 height 20
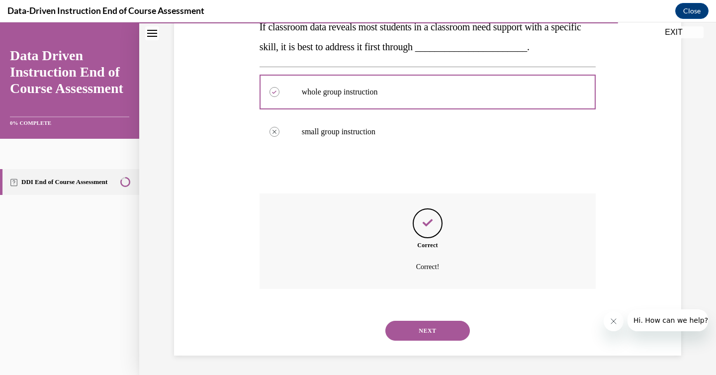
scroll to position [230, 0]
click at [419, 332] on button "NEXT" at bounding box center [427, 330] width 84 height 20
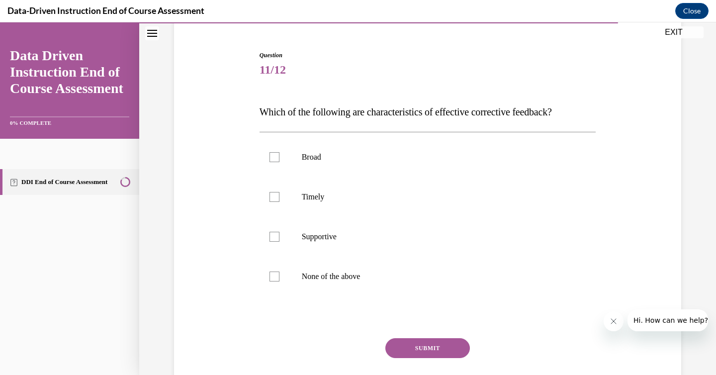
scroll to position [90, 0]
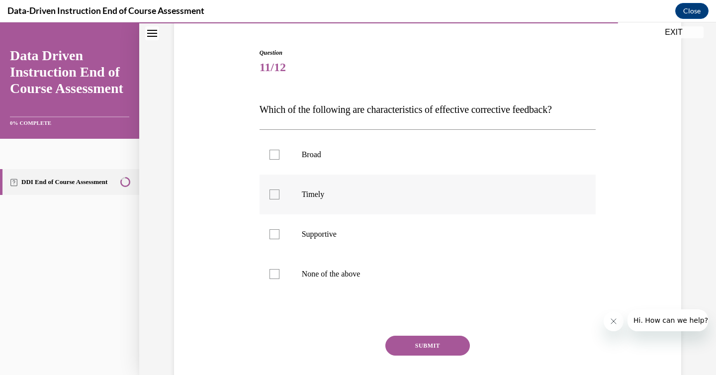
click at [340, 194] on p "Timely" at bounding box center [436, 194] width 269 height 10
click at [279, 194] on input "Timely" at bounding box center [274, 194] width 10 height 10
checkbox input "true"
click at [325, 226] on label "Supportive" at bounding box center [427, 234] width 336 height 40
click at [279, 229] on input "Supportive" at bounding box center [274, 234] width 10 height 10
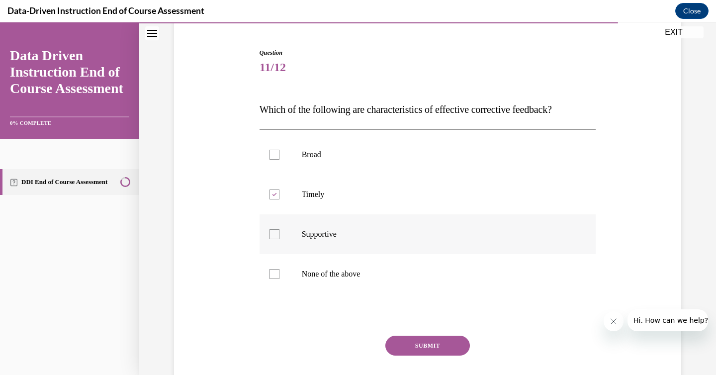
checkbox input "true"
click at [407, 342] on button "SUBMIT" at bounding box center [427, 345] width 84 height 20
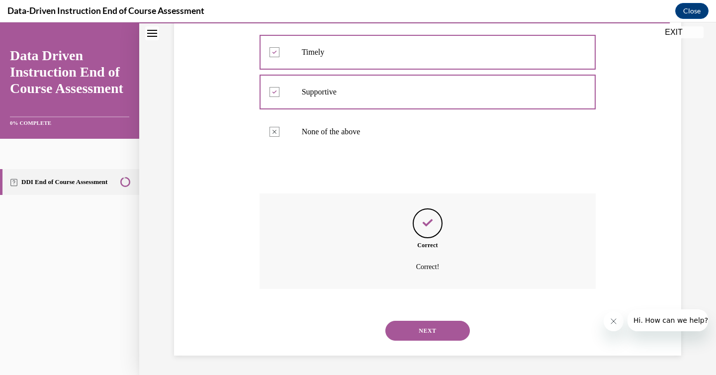
scroll to position [233, 0]
click at [426, 333] on button "NEXT" at bounding box center [427, 330] width 84 height 20
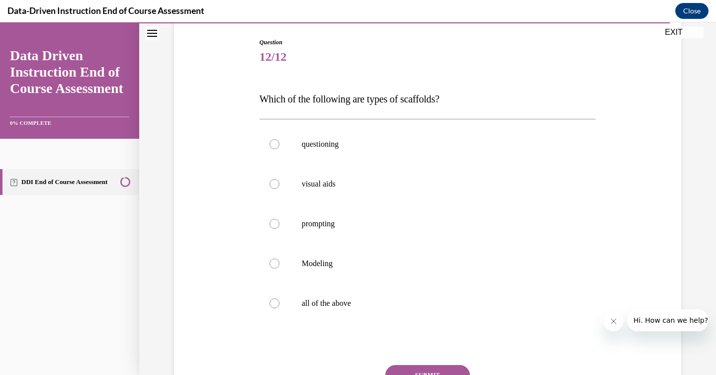
scroll to position [101, 0]
click at [317, 302] on p "all of the above" at bounding box center [436, 303] width 269 height 10
click at [279, 302] on input "all of the above" at bounding box center [274, 303] width 10 height 10
radio input "true"
click at [418, 369] on button "SUBMIT" at bounding box center [427, 374] width 84 height 20
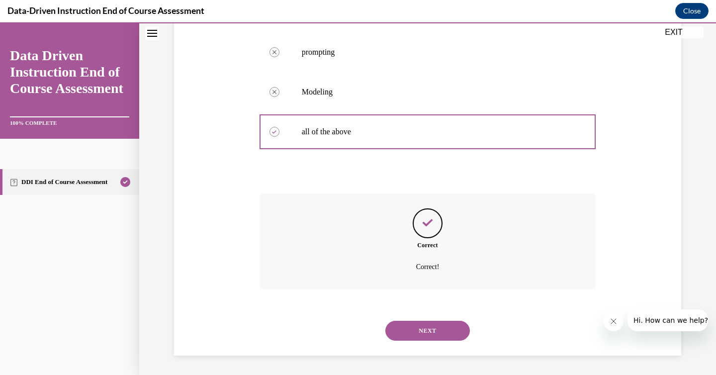
scroll to position [272, 0]
click at [450, 328] on button "NEXT" at bounding box center [427, 330] width 84 height 20
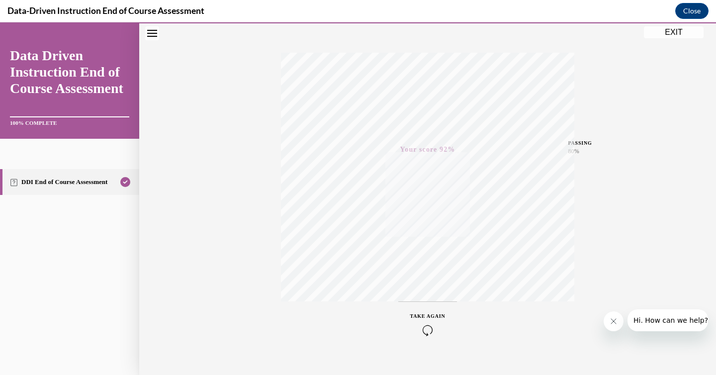
scroll to position [157, 0]
click at [677, 31] on button "EXIT" at bounding box center [674, 32] width 60 height 12
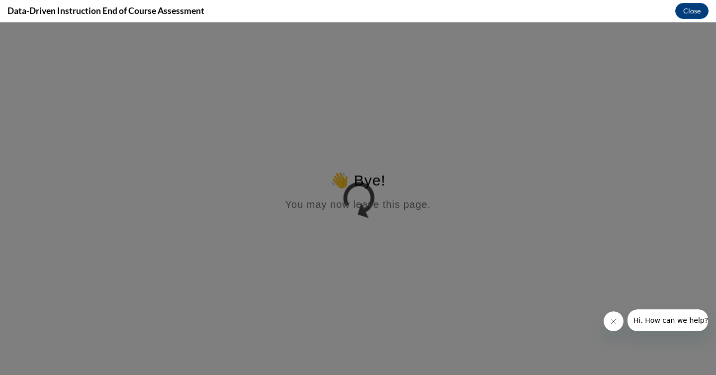
scroll to position [0, 0]
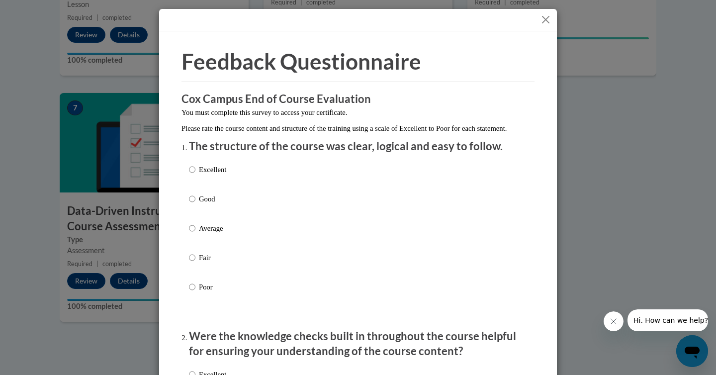
click at [229, 176] on div "Excellent Good Average Fair Poor" at bounding box center [358, 240] width 338 height 162
click at [205, 175] on p "Excellent" at bounding box center [212, 169] width 27 height 11
click at [195, 175] on input "Excellent" at bounding box center [192, 169] width 6 height 11
radio input "true"
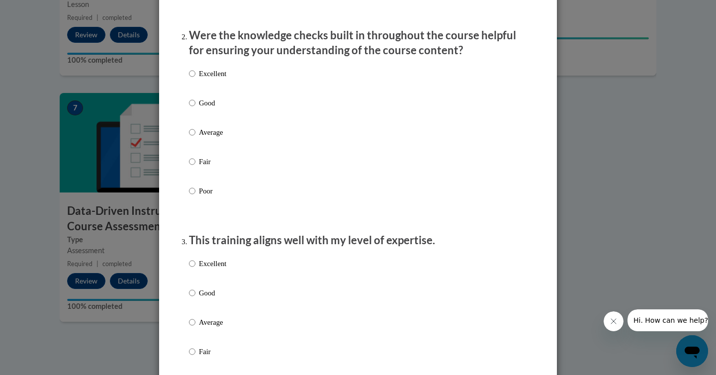
scroll to position [248, 0]
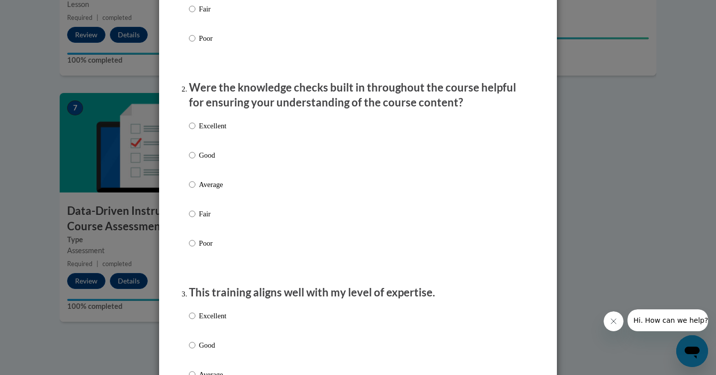
click at [215, 131] on p "Excellent" at bounding box center [212, 125] width 27 height 11
click at [195, 131] on input "Excellent" at bounding box center [192, 125] width 6 height 11
radio input "true"
click at [207, 321] on p "Excellent" at bounding box center [212, 315] width 27 height 11
click at [195, 321] on input "Excellent" at bounding box center [192, 315] width 6 height 11
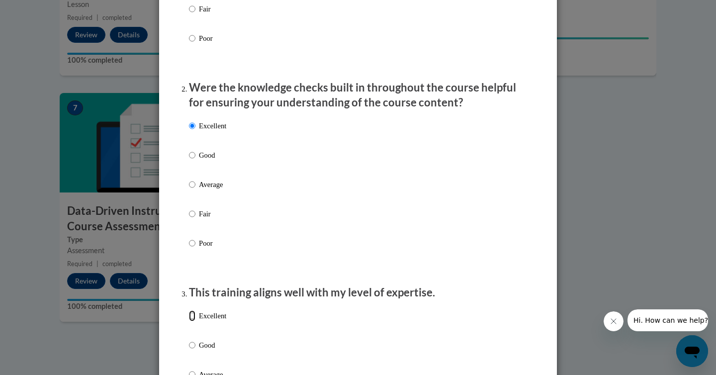
radio input "true"
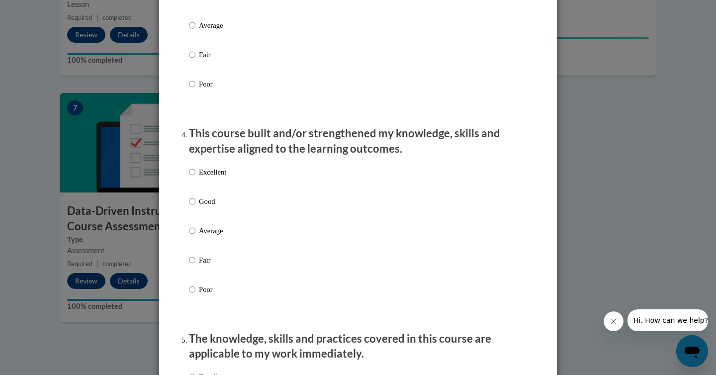
scroll to position [604, 0]
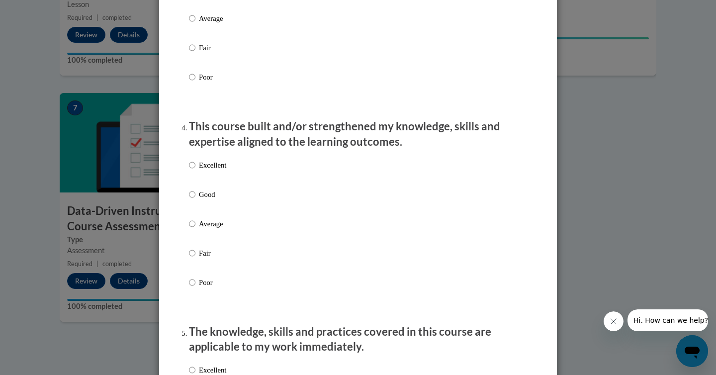
click at [214, 170] on p "Excellent" at bounding box center [212, 165] width 27 height 11
click at [195, 170] on input "Excellent" at bounding box center [192, 165] width 6 height 11
radio input "true"
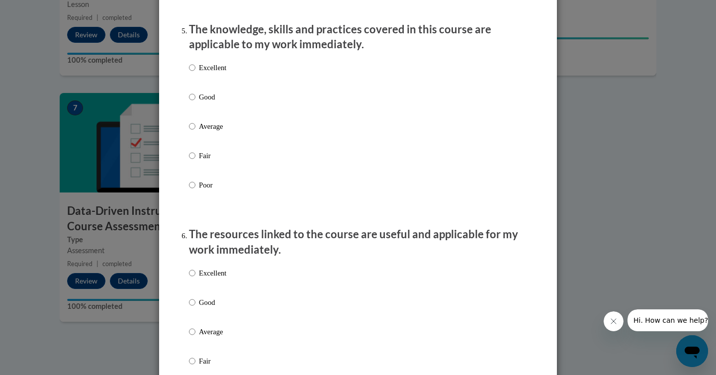
scroll to position [909, 0]
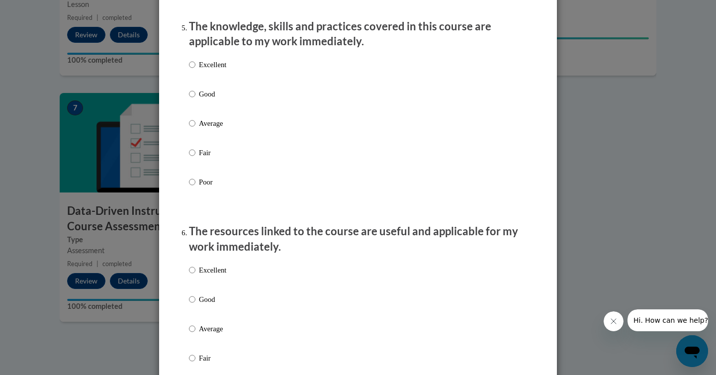
click at [221, 81] on label "Excellent" at bounding box center [207, 72] width 37 height 27
click at [195, 70] on input "Excellent" at bounding box center [192, 64] width 6 height 11
radio input "true"
click at [220, 275] on p "Excellent" at bounding box center [212, 269] width 27 height 11
click at [195, 275] on input "Excellent" at bounding box center [192, 269] width 6 height 11
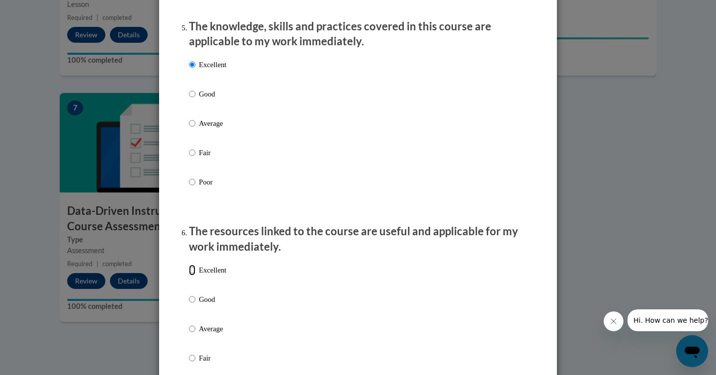
radio input "true"
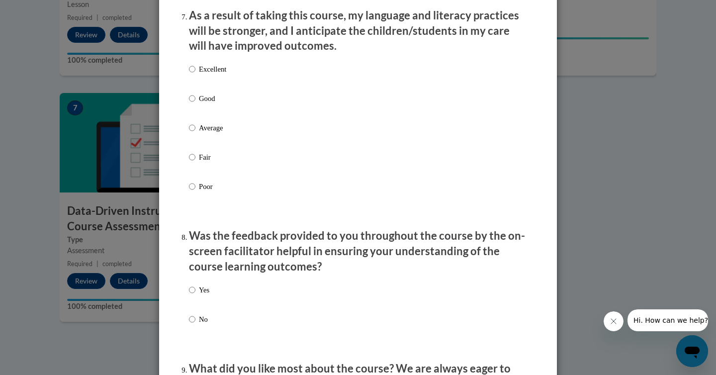
scroll to position [1337, 0]
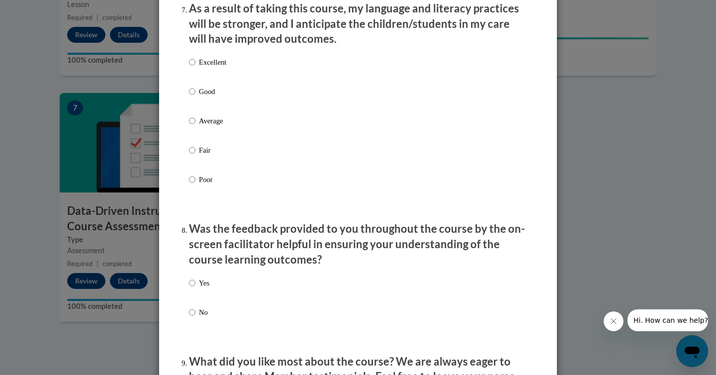
click at [194, 77] on label "Excellent" at bounding box center [207, 70] width 37 height 27
click at [194, 68] on input "Excellent" at bounding box center [192, 62] width 6 height 11
radio input "true"
click at [201, 288] on p "Yes" at bounding box center [204, 282] width 10 height 11
click at [195, 288] on input "Yes" at bounding box center [192, 282] width 6 height 11
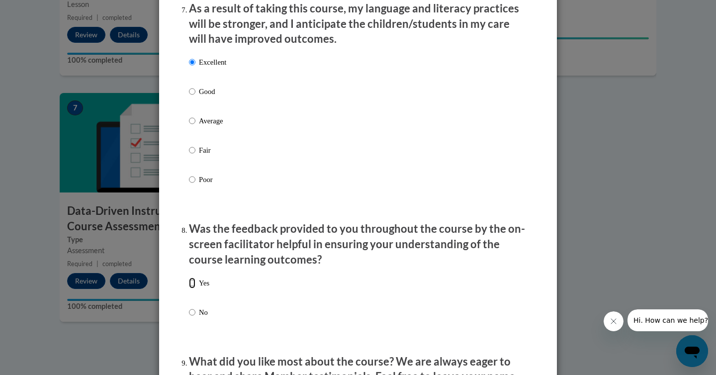
radio input "true"
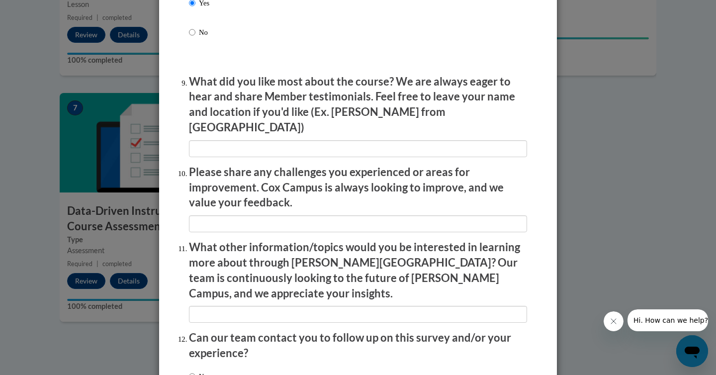
scroll to position [1639, 0]
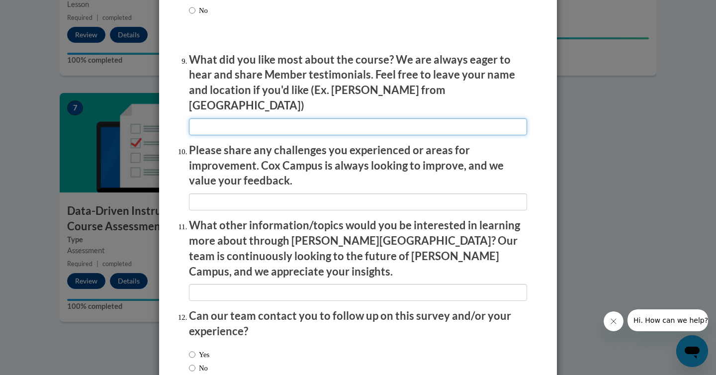
click at [410, 125] on input "textbox" at bounding box center [358, 126] width 338 height 17
type input "It was easy to understand. I like the examples after the procedures were explai…"
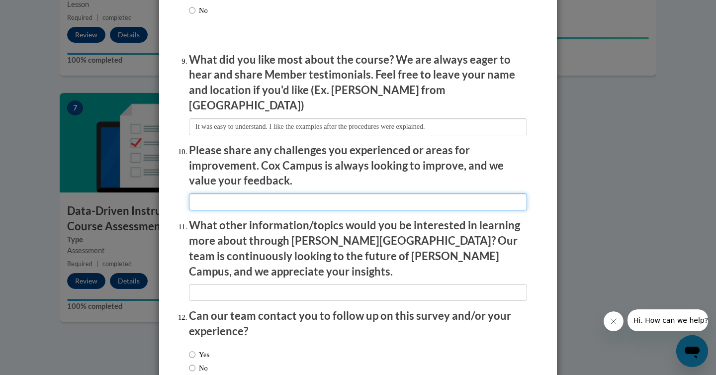
click at [328, 194] on input "textbox" at bounding box center [358, 201] width 338 height 17
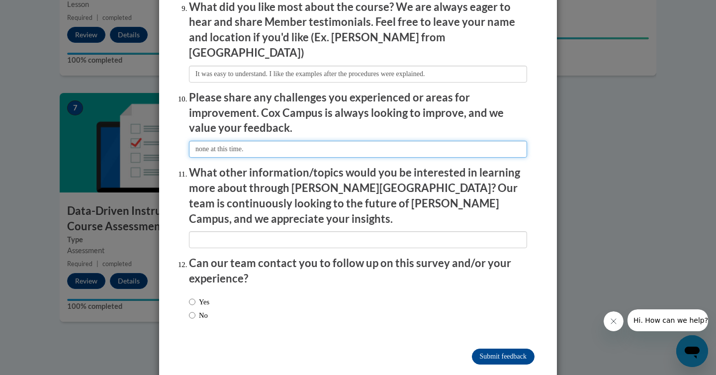
scroll to position [1693, 0]
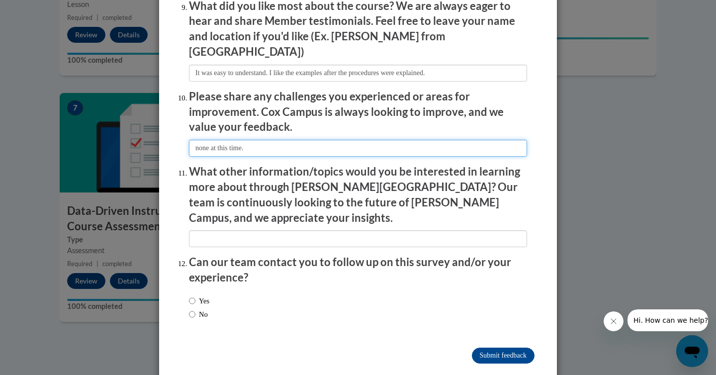
type input "none at this time."
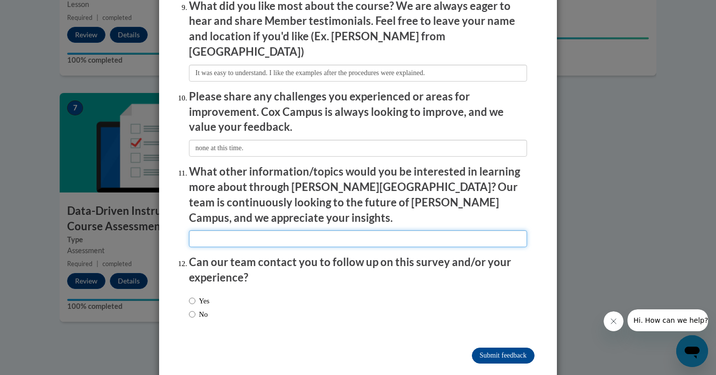
click at [324, 230] on input "textbox" at bounding box center [358, 238] width 338 height 17
click at [437, 230] on input "textbox" at bounding box center [358, 238] width 338 height 17
type input "I"
type input "Procedures for improving testing techniques in children."
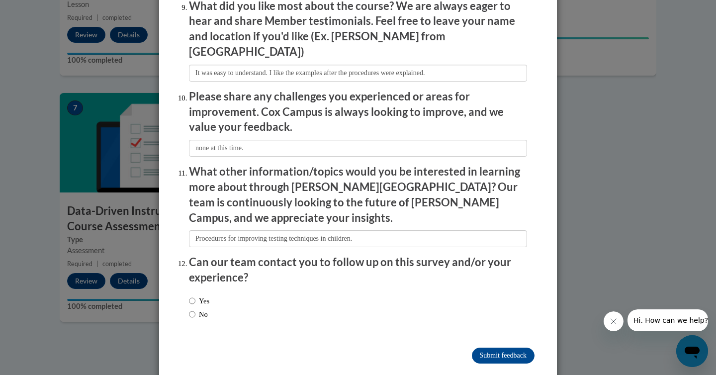
click at [198, 309] on label "No" at bounding box center [198, 314] width 19 height 11
click at [195, 309] on input "No" at bounding box center [192, 314] width 6 height 11
radio input "true"
click at [494, 347] on input "Submit feedback" at bounding box center [503, 355] width 63 height 16
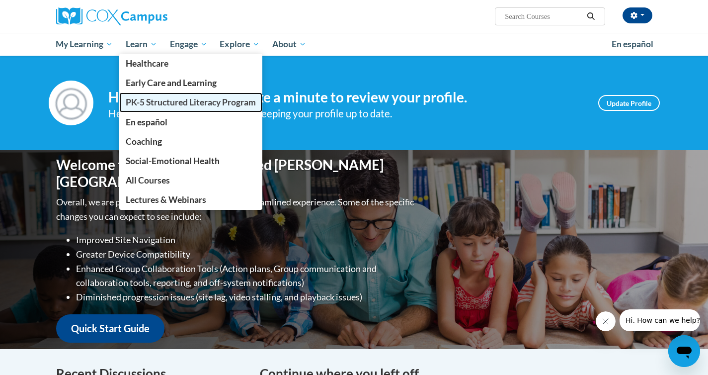
click at [196, 98] on span "PK-5 Structured Literacy Program" at bounding box center [191, 102] width 130 height 10
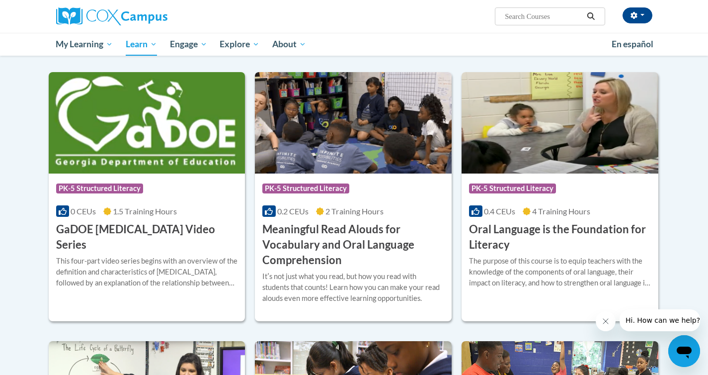
scroll to position [558, 0]
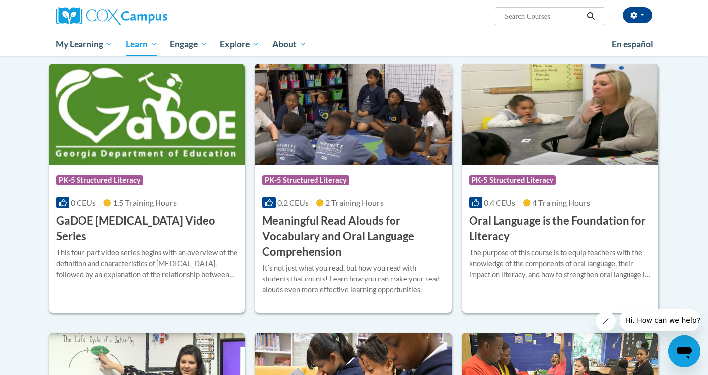
click at [540, 261] on div "The purpose of this course is to equip teachers with the knowledge of the compo…" at bounding box center [560, 263] width 182 height 33
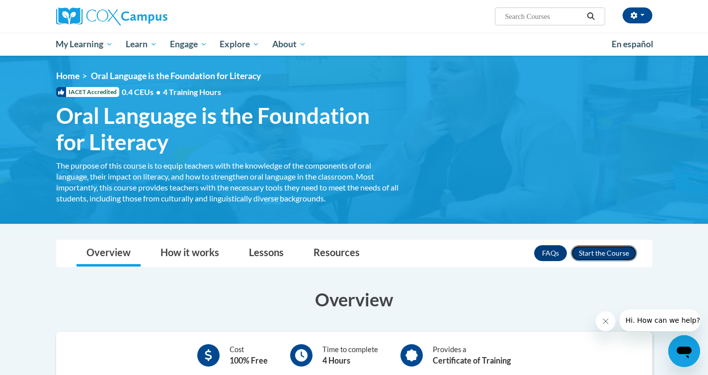
click at [590, 255] on button "Enroll" at bounding box center [604, 253] width 66 height 16
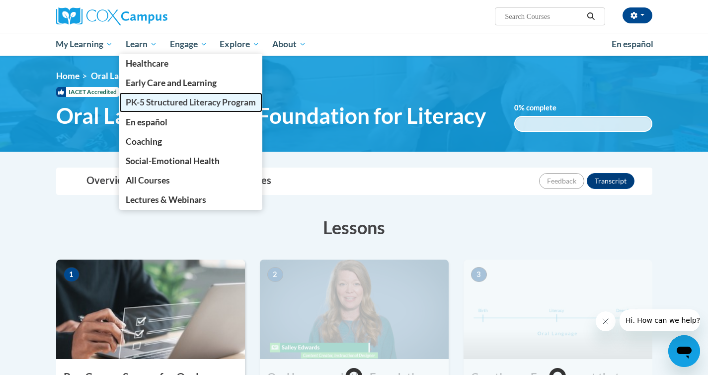
click at [154, 102] on span "PK-5 Structured Literacy Program" at bounding box center [191, 102] width 130 height 10
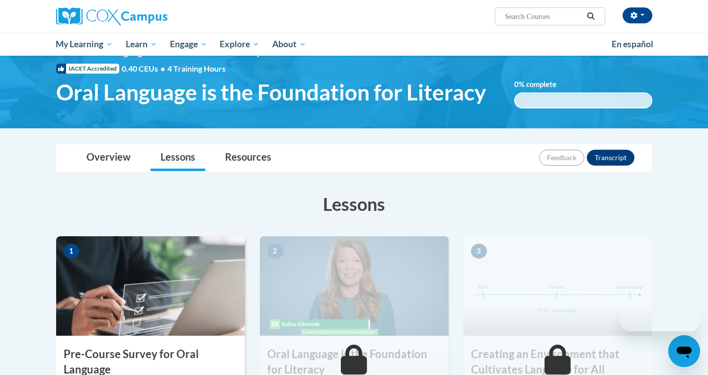
scroll to position [24, 0]
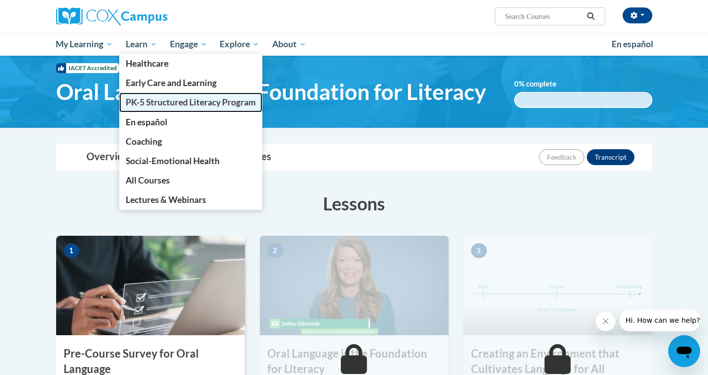
click at [154, 104] on span "PK-5 Structured Literacy Program" at bounding box center [191, 102] width 130 height 10
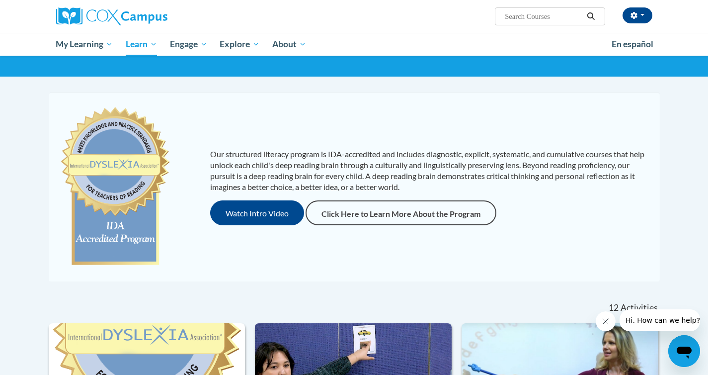
scroll to position [58, 0]
